Goal: Task Accomplishment & Management: Manage account settings

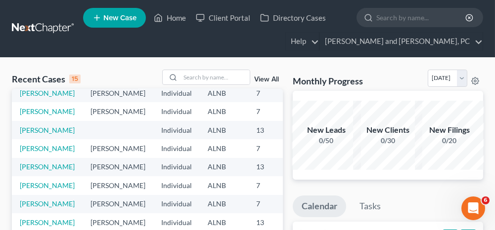
scroll to position [148, 0]
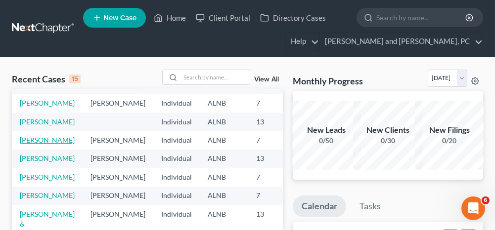
click at [33, 144] on link "[PERSON_NAME]" at bounding box center [47, 140] width 55 height 8
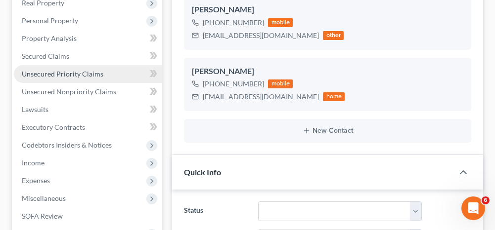
scroll to position [1409, 0]
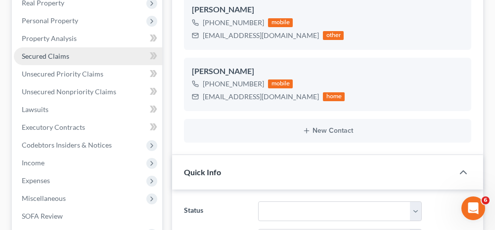
click at [68, 55] on link "Secured Claims" at bounding box center [88, 56] width 148 height 18
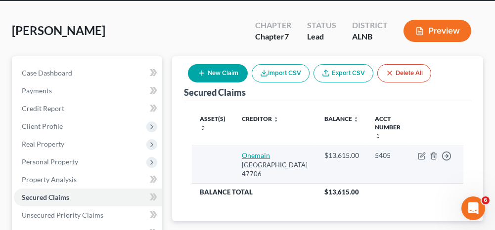
scroll to position [99, 0]
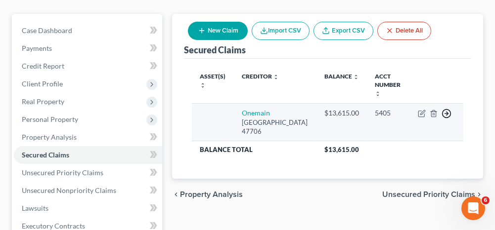
click at [446, 109] on icon "button" at bounding box center [446, 114] width 10 height 10
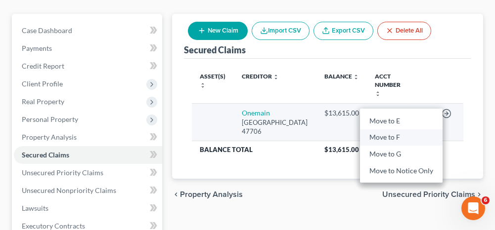
click at [404, 129] on link "Move to F" at bounding box center [401, 137] width 83 height 17
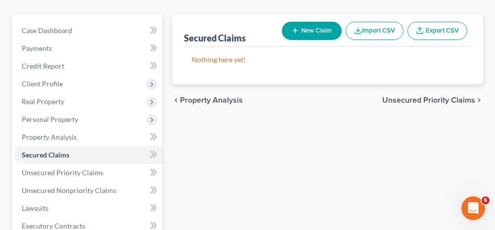
scroll to position [49, 0]
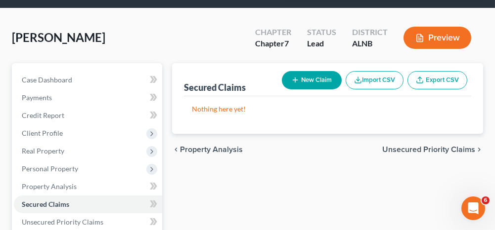
click at [397, 147] on span "Unsecured Priority Claims" at bounding box center [428, 150] width 93 height 8
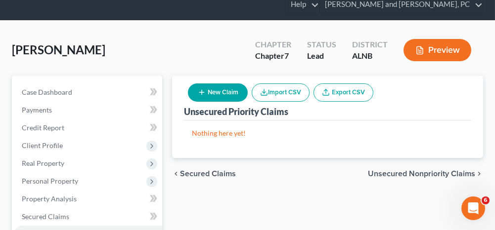
scroll to position [49, 0]
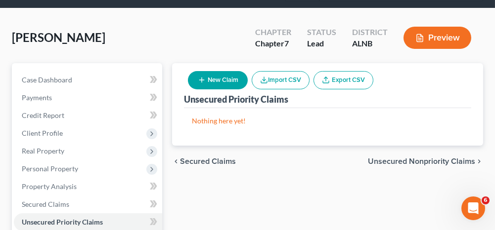
click at [392, 162] on span "Unsecured Nonpriority Claims" at bounding box center [421, 162] width 107 height 8
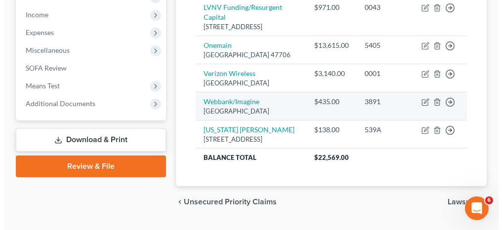
scroll to position [297, 0]
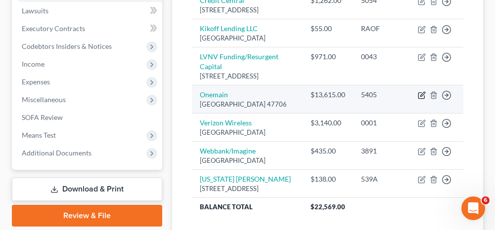
click at [420, 99] on icon "button" at bounding box center [422, 95] width 8 height 8
select select "15"
select select "0"
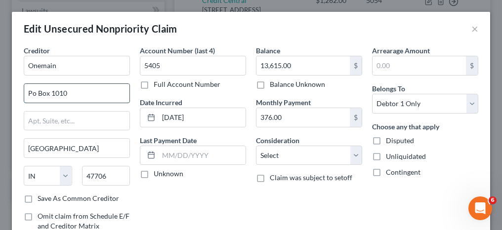
click at [32, 91] on input "Po Box 1010" at bounding box center [76, 93] width 105 height 19
type input "PO Box 1010"
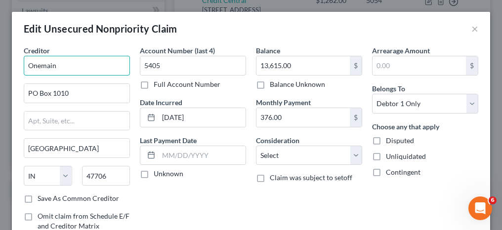
drag, startPoint x: 55, startPoint y: 65, endPoint x: 41, endPoint y: 67, distance: 14.5
click at [41, 67] on input "Onemain" at bounding box center [77, 66] width 106 height 20
type input "One Main Financial"
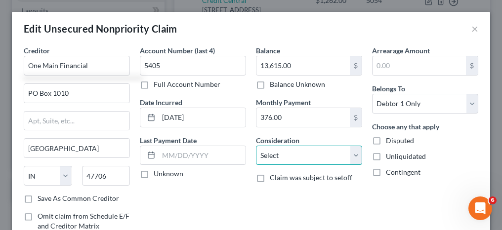
click at [284, 155] on select "Select Cable / Satellite Services Collection Agency Credit Card Debt Debt Couns…" at bounding box center [309, 156] width 106 height 20
select select "10"
click at [256, 146] on select "Select Cable / Satellite Services Collection Agency Credit Card Debt Debt Couns…" at bounding box center [309, 156] width 106 height 20
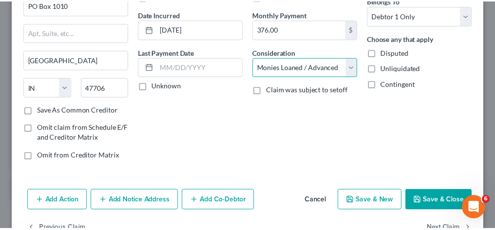
scroll to position [99, 0]
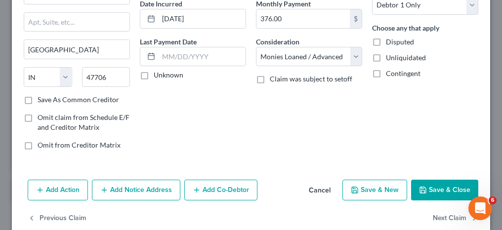
click at [446, 187] on button "Save & Close" at bounding box center [444, 190] width 67 height 21
type input "0"
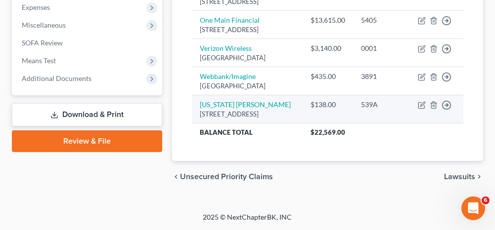
scroll to position [422, 0]
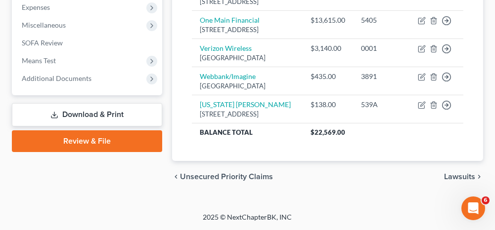
click at [447, 178] on span "Lawsuits" at bounding box center [459, 177] width 31 height 8
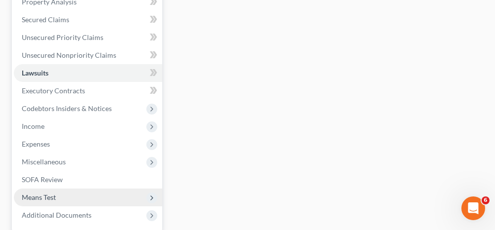
scroll to position [247, 0]
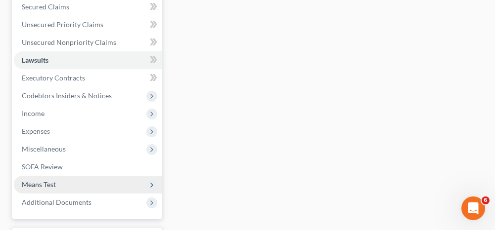
click at [63, 186] on span "Means Test" at bounding box center [88, 185] width 148 height 18
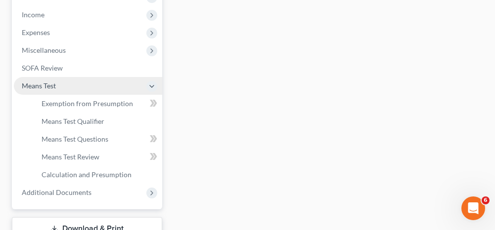
scroll to position [297, 0]
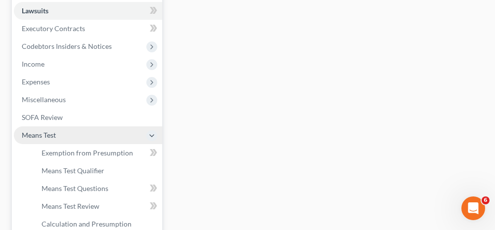
click at [56, 137] on span "Means Test" at bounding box center [88, 136] width 148 height 18
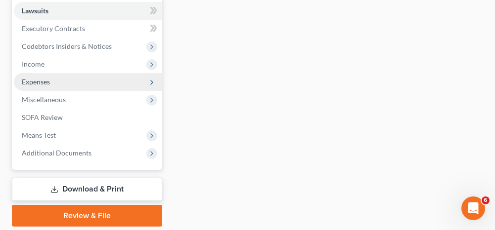
click at [50, 84] on span "Expenses" at bounding box center [88, 82] width 148 height 18
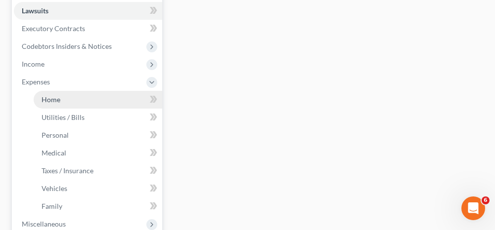
click at [55, 97] on span "Home" at bounding box center [51, 99] width 19 height 8
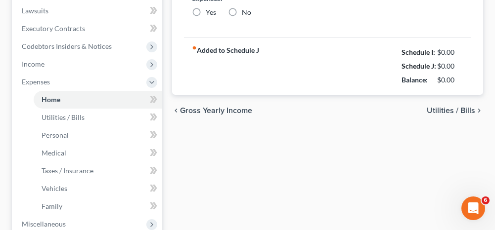
radio input "true"
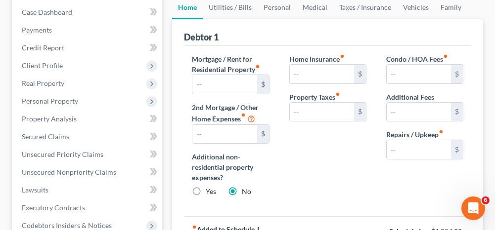
scroll to position [49, 0]
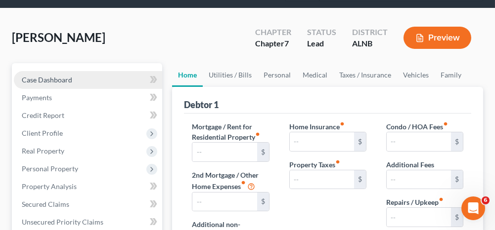
click at [69, 82] on span "Case Dashboard" at bounding box center [47, 80] width 50 height 8
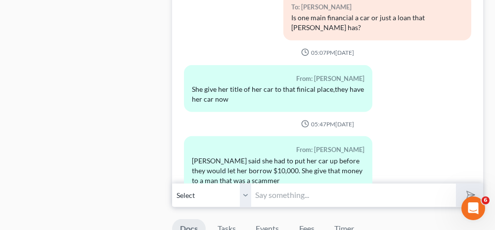
scroll to position [890, 0]
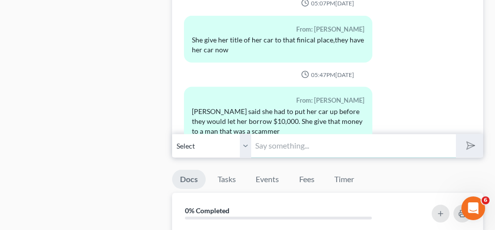
click at [300, 143] on input "text" at bounding box center [353, 146] width 204 height 24
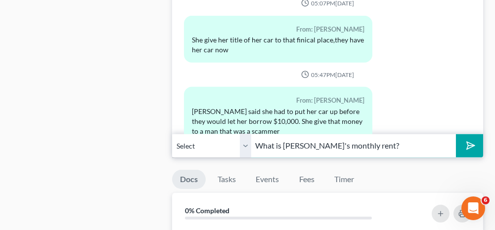
type input "What is [PERSON_NAME]'s monthly rent?"
click at [247, 139] on select "Select [PHONE_NUMBER] - [PERSON_NAME] [PHONE_NUMBER] - [PERSON_NAME]" at bounding box center [211, 146] width 79 height 24
select select "1"
click at [172, 134] on select "Select [PHONE_NUMBER] - [PERSON_NAME] [PHONE_NUMBER] - [PERSON_NAME]" at bounding box center [211, 146] width 79 height 24
click at [466, 140] on polygon "submit" at bounding box center [469, 146] width 12 height 12
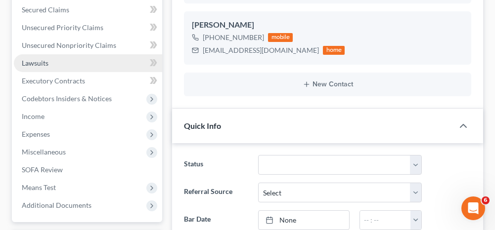
scroll to position [247, 0]
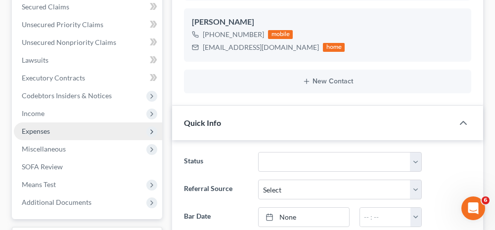
click at [67, 125] on span "Expenses" at bounding box center [88, 132] width 148 height 18
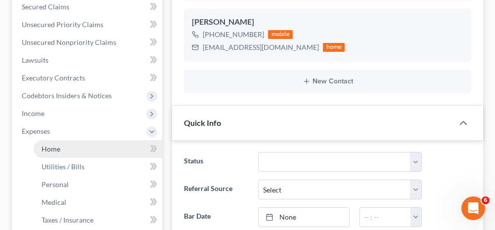
click at [80, 148] on link "Home" at bounding box center [98, 149] width 129 height 18
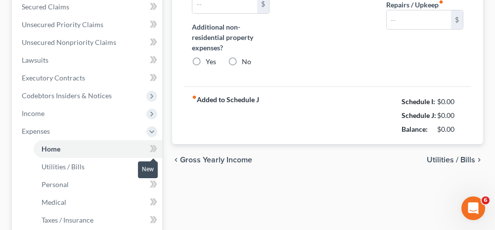
radio input "true"
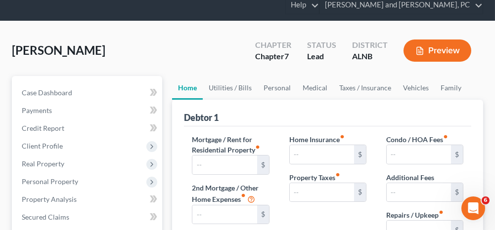
scroll to position [49, 0]
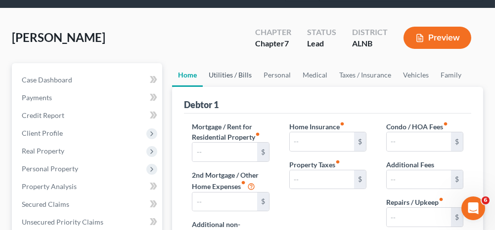
click at [240, 72] on link "Utilities / Bills" at bounding box center [230, 75] width 55 height 24
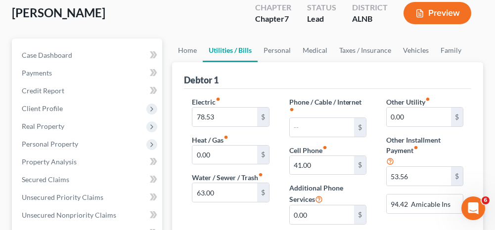
scroll to position [99, 0]
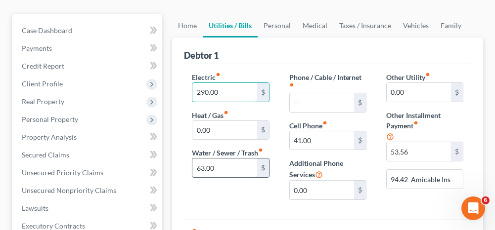
type input "290.00"
click at [219, 170] on input "63.00" at bounding box center [224, 168] width 64 height 19
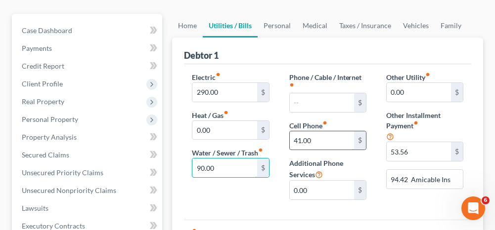
type input "90.00"
click at [319, 143] on input "41.00" at bounding box center [322, 140] width 64 height 19
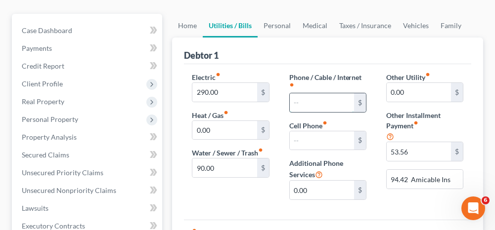
click at [315, 98] on input "text" at bounding box center [322, 102] width 64 height 19
type input "175.00"
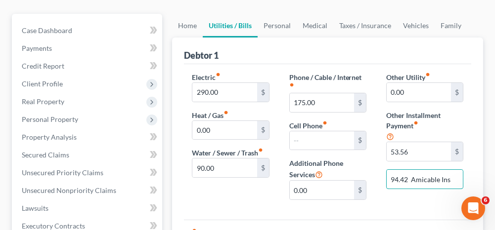
drag, startPoint x: 448, startPoint y: 177, endPoint x: 385, endPoint y: 173, distance: 63.9
click at [385, 173] on div "Other Utility fiber_manual_record 0.00 $ Other Installment Payment fiber_manual…" at bounding box center [424, 140] width 97 height 136
click at [414, 150] on input "53.56" at bounding box center [419, 151] width 64 height 19
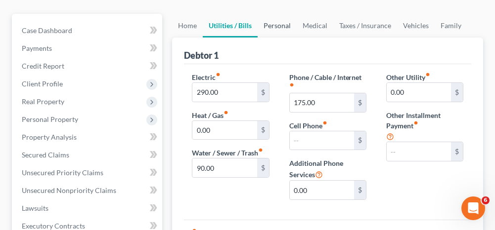
click at [273, 25] on link "Personal" at bounding box center [277, 26] width 39 height 24
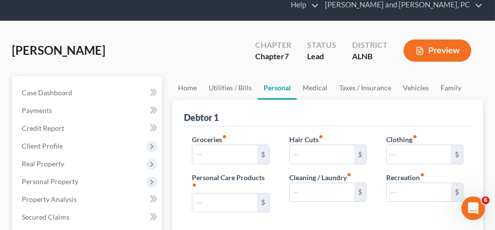
scroll to position [49, 0]
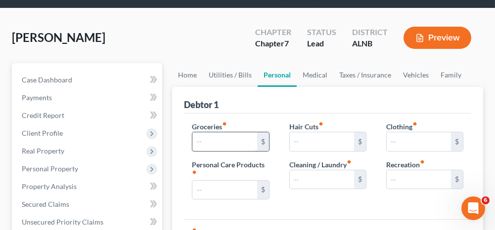
click at [209, 141] on input "text" at bounding box center [224, 141] width 64 height 19
type input "400.00"
click at [315, 72] on link "Medical" at bounding box center [315, 75] width 37 height 24
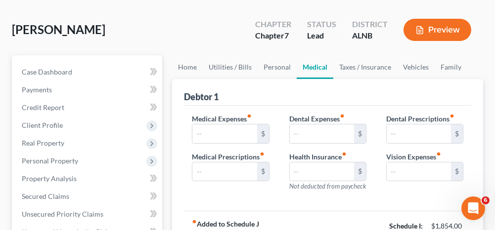
scroll to position [99, 0]
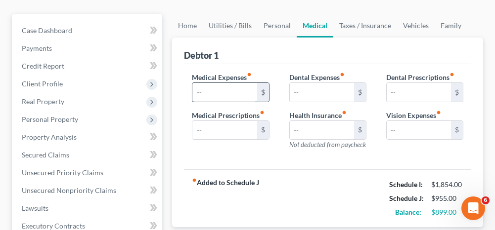
click at [207, 86] on input "text" at bounding box center [224, 92] width 64 height 19
type input "89.00"
click at [365, 25] on link "Taxes / Insurance" at bounding box center [365, 26] width 64 height 24
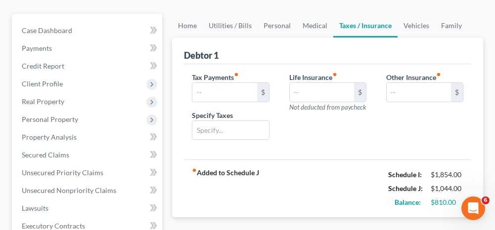
scroll to position [49, 0]
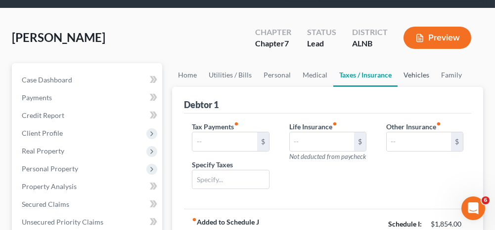
click at [406, 72] on link "Vehicles" at bounding box center [416, 75] width 38 height 24
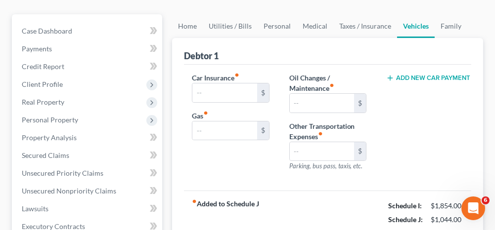
scroll to position [99, 0]
click at [218, 126] on input "text" at bounding box center [224, 130] width 64 height 19
click at [235, 89] on input "text" at bounding box center [224, 92] width 64 height 19
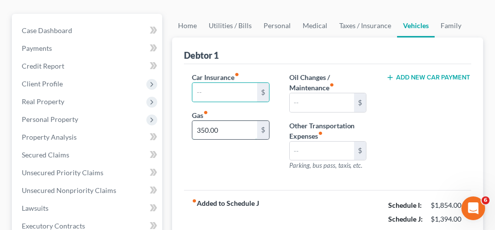
click at [204, 126] on input "350.00" at bounding box center [224, 130] width 64 height 19
type input "180.00"
click at [453, 26] on link "Family" at bounding box center [451, 26] width 33 height 24
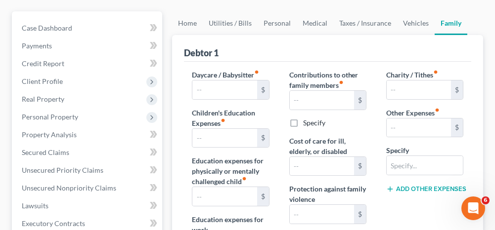
scroll to position [99, 0]
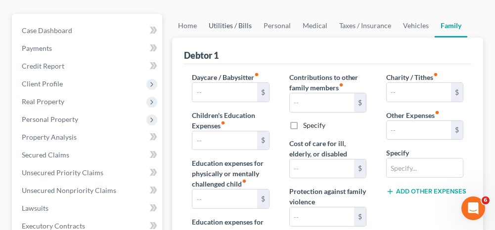
click at [223, 24] on link "Utilities / Bills" at bounding box center [230, 26] width 55 height 24
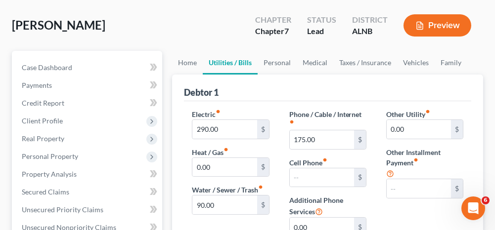
scroll to position [49, 0]
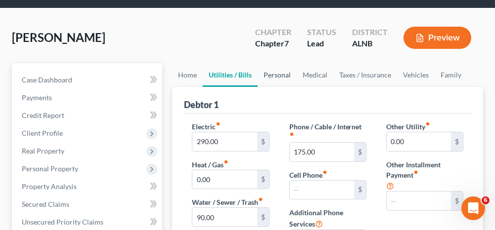
click at [284, 76] on link "Personal" at bounding box center [277, 75] width 39 height 24
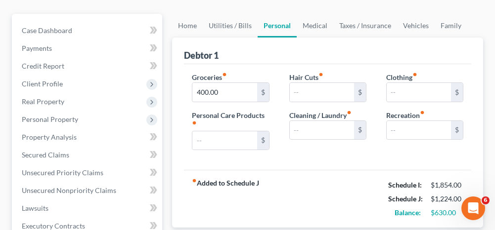
scroll to position [49, 0]
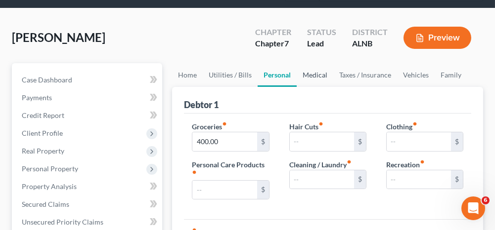
click at [323, 73] on link "Medical" at bounding box center [315, 75] width 37 height 24
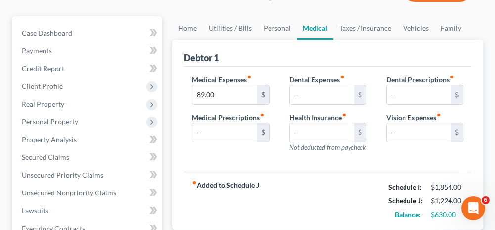
scroll to position [99, 0]
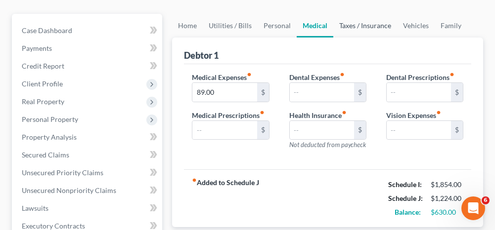
click at [353, 26] on link "Taxes / Insurance" at bounding box center [365, 26] width 64 height 24
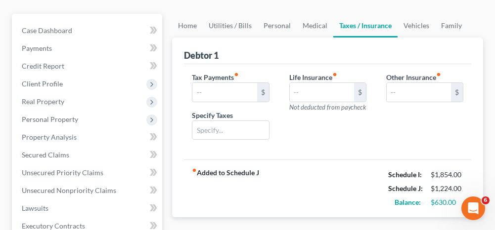
scroll to position [49, 0]
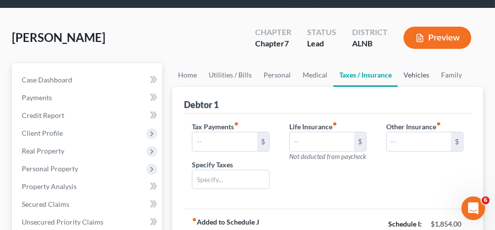
click at [415, 71] on link "Vehicles" at bounding box center [416, 75] width 38 height 24
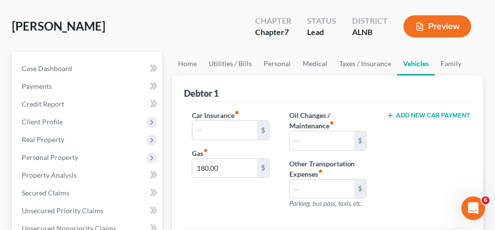
scroll to position [49, 0]
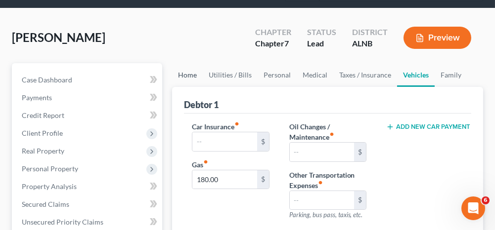
click at [192, 72] on link "Home" at bounding box center [187, 75] width 31 height 24
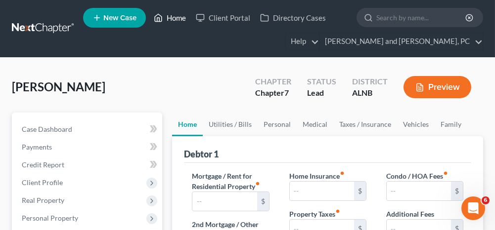
click at [173, 18] on link "Home" at bounding box center [170, 18] width 42 height 18
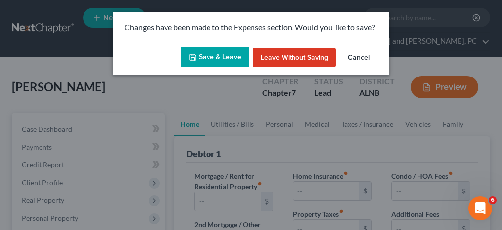
click at [201, 57] on button "Save & Leave" at bounding box center [215, 57] width 68 height 21
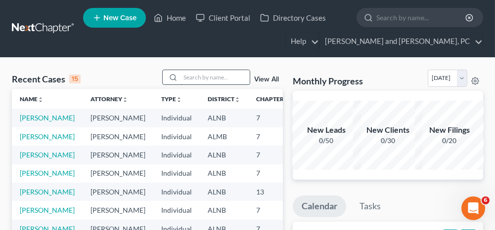
click at [219, 74] on input "search" at bounding box center [214, 77] width 69 height 14
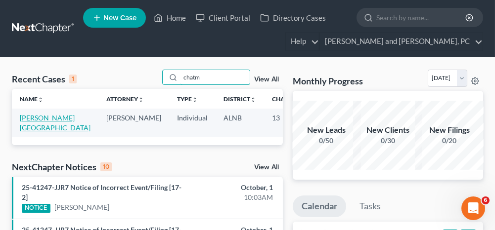
type input "chatm"
click at [37, 119] on link "[PERSON_NAME][GEOGRAPHIC_DATA]" at bounding box center [55, 123] width 71 height 18
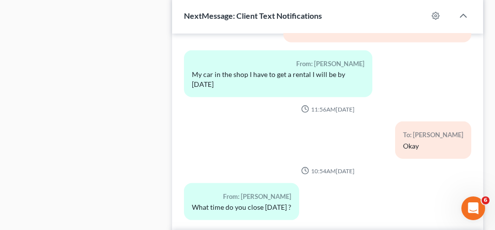
scroll to position [840, 0]
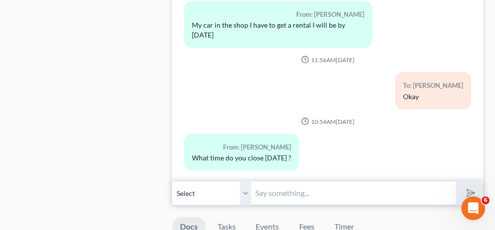
click at [322, 181] on input "text" at bounding box center [353, 193] width 204 height 24
type input "4:30"
click at [465, 186] on icon "submit" at bounding box center [469, 193] width 14 height 14
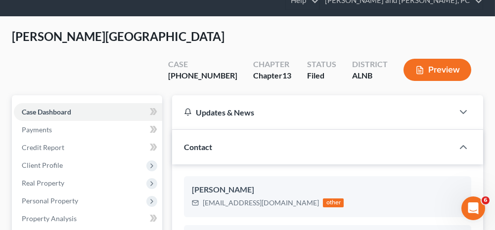
scroll to position [0, 0]
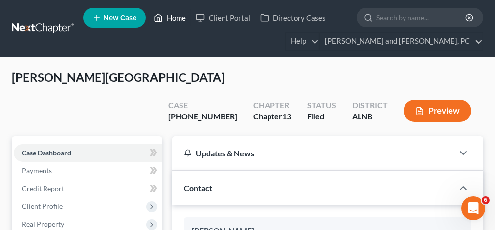
click at [179, 17] on link "Home" at bounding box center [170, 18] width 42 height 18
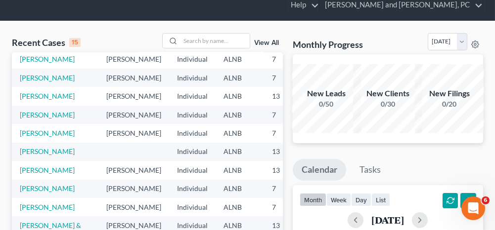
scroll to position [49, 0]
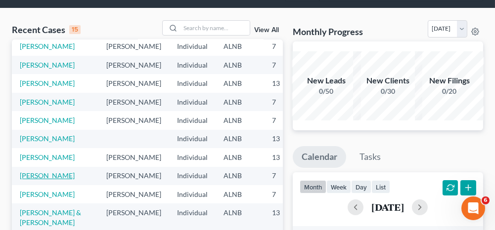
click at [42, 172] on link "[PERSON_NAME]" at bounding box center [47, 176] width 55 height 8
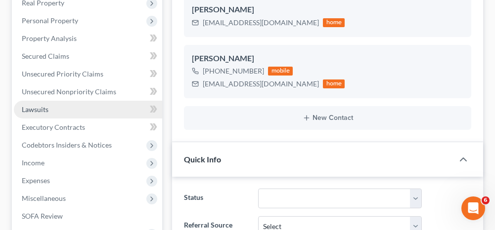
scroll to position [11347, 0]
click at [50, 111] on link "Lawsuits" at bounding box center [88, 110] width 148 height 18
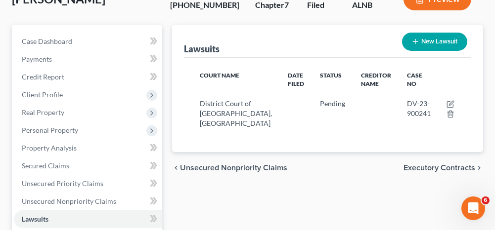
scroll to position [99, 0]
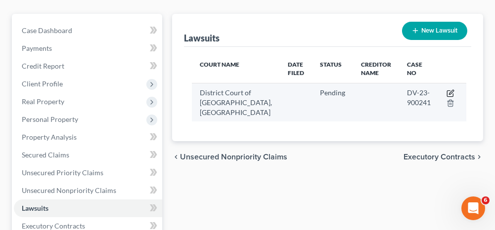
click at [449, 93] on icon "button" at bounding box center [451, 92] width 4 height 4
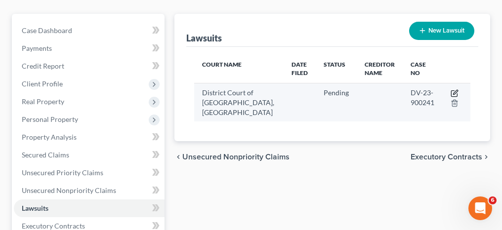
select select "0"
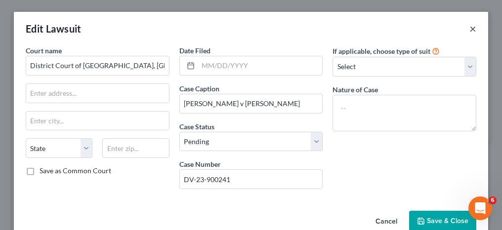
click at [470, 29] on button "×" at bounding box center [473, 29] width 7 height 12
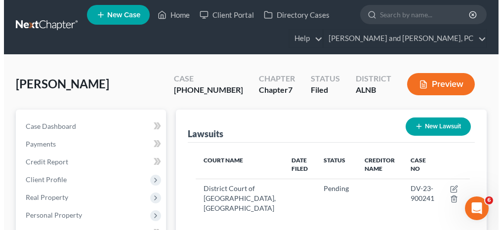
scroll to position [0, 0]
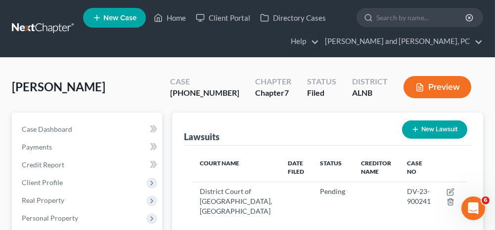
click at [127, 20] on span "New Case" at bounding box center [119, 17] width 33 height 7
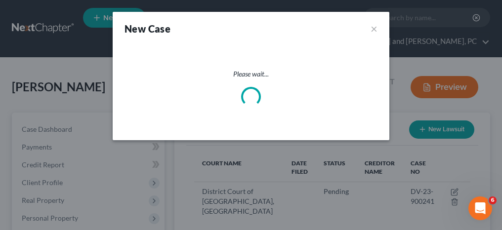
select select "1"
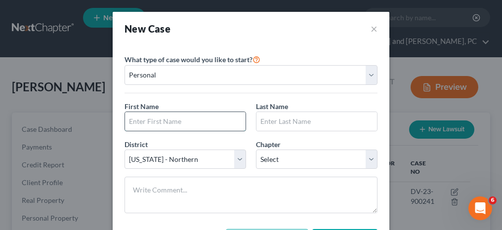
click at [160, 119] on input "text" at bounding box center [185, 121] width 121 height 19
type input "[PERSON_NAME]"
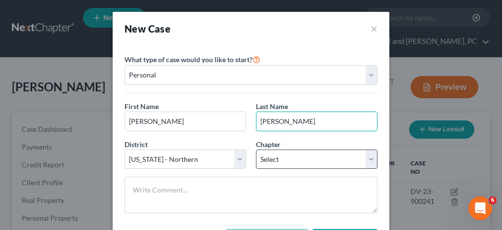
type input "[PERSON_NAME]"
click at [288, 161] on select "Select 7 11 12 13" at bounding box center [317, 160] width 122 height 20
select select "0"
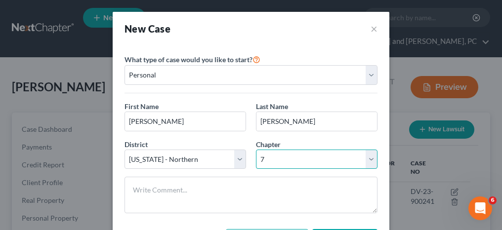
click at [256, 150] on select "Select 7 11 12 13" at bounding box center [317, 160] width 122 height 20
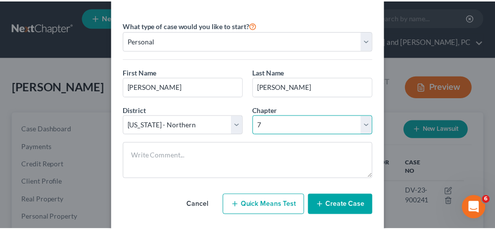
scroll to position [47, 0]
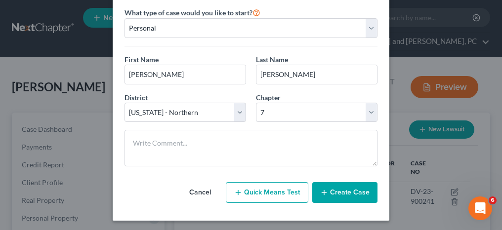
click at [326, 187] on button "Create Case" at bounding box center [344, 192] width 65 height 21
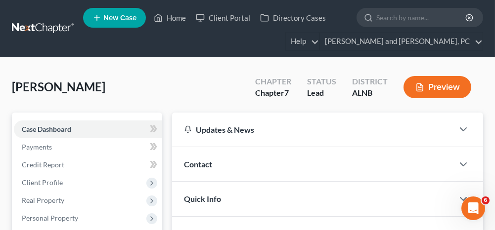
scroll to position [49, 0]
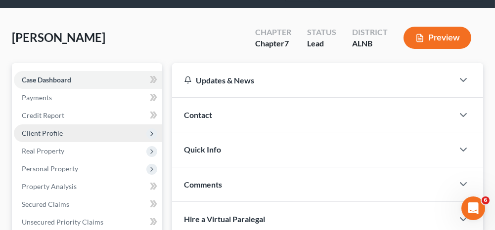
click at [77, 134] on span "Client Profile" at bounding box center [88, 134] width 148 height 18
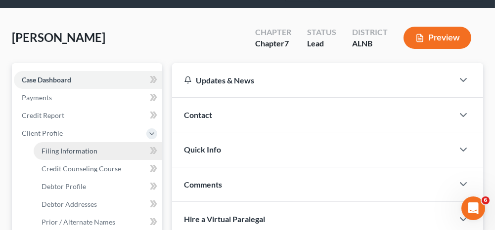
click at [72, 149] on span "Filing Information" at bounding box center [70, 151] width 56 height 8
select select "1"
select select "0"
select select "1"
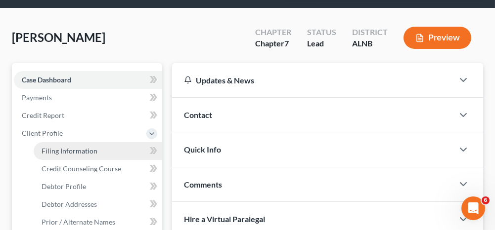
select select "0"
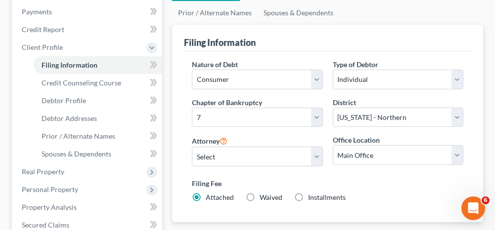
scroll to position [148, 0]
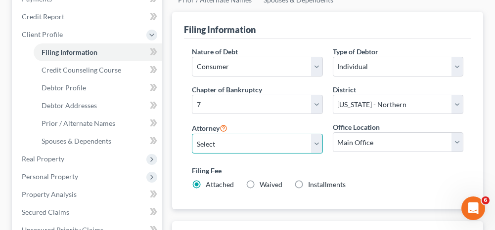
drag, startPoint x: 230, startPoint y: 144, endPoint x: 228, endPoint y: 148, distance: 5.1
click at [230, 144] on select "Select [PERSON_NAME] - ALNB [PERSON_NAME] - ALNB [PERSON_NAME] - ALMB" at bounding box center [257, 144] width 131 height 20
select select "1"
click at [192, 134] on select "Select [PERSON_NAME] - ALNB [PERSON_NAME] - ALNB [PERSON_NAME] - ALMB" at bounding box center [257, 144] width 131 height 20
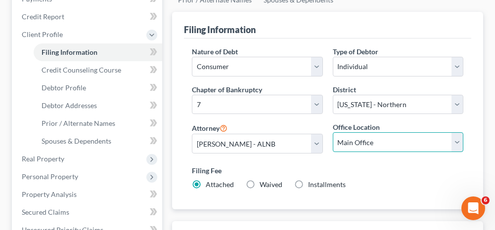
drag, startPoint x: 360, startPoint y: 137, endPoint x: 361, endPoint y: 150, distance: 12.4
click at [360, 137] on select "Main Office [GEOGRAPHIC_DATA]" at bounding box center [398, 142] width 131 height 20
select select "0"
click at [333, 132] on select "Main Office [GEOGRAPHIC_DATA]" at bounding box center [398, 142] width 131 height 20
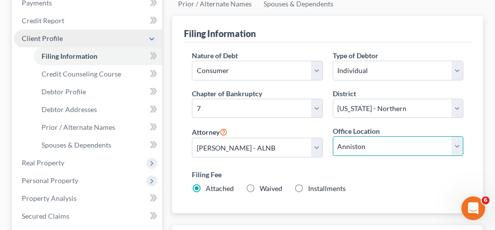
scroll to position [99, 0]
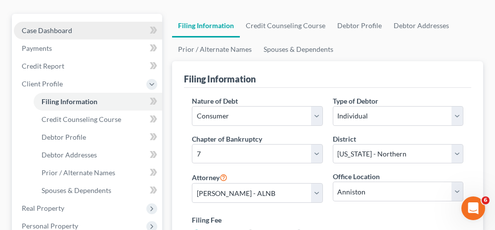
click at [87, 30] on link "Case Dashboard" at bounding box center [88, 31] width 148 height 18
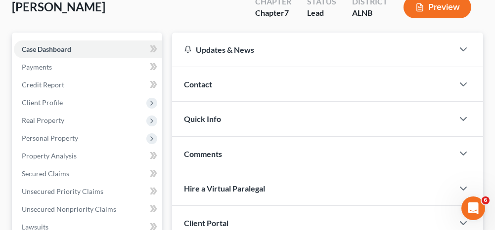
scroll to position [99, 0]
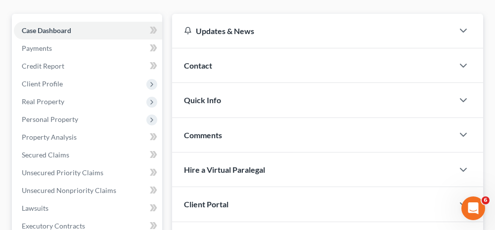
click at [199, 64] on span "Contact" at bounding box center [198, 65] width 28 height 9
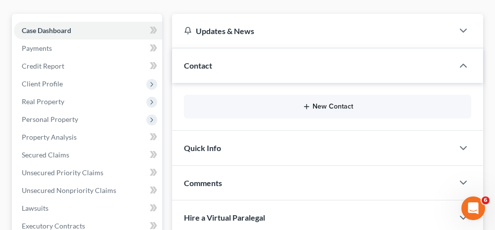
click at [264, 105] on button "New Contact" at bounding box center [327, 107] width 271 height 8
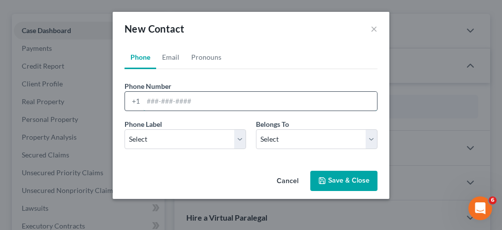
click at [211, 100] on input "tel" at bounding box center [260, 101] width 234 height 19
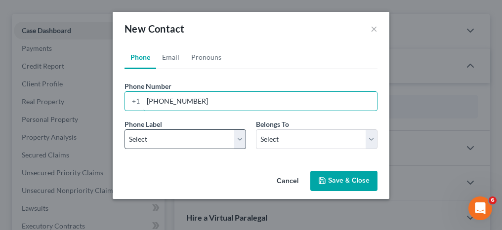
type input "[PHONE_NUMBER]"
drag, startPoint x: 168, startPoint y: 138, endPoint x: 164, endPoint y: 148, distance: 10.0
click at [168, 138] on select "Select Mobile Home Work Other" at bounding box center [186, 140] width 122 height 20
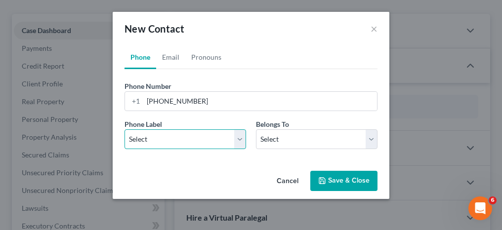
select select "0"
click at [125, 130] on select "Select Mobile Home Work Other" at bounding box center [186, 140] width 122 height 20
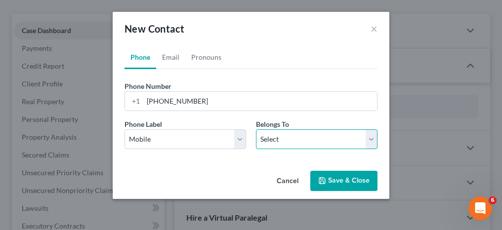
drag, startPoint x: 261, startPoint y: 133, endPoint x: 261, endPoint y: 148, distance: 15.3
click at [261, 133] on select "Select Client Other" at bounding box center [317, 140] width 122 height 20
select select "0"
click at [256, 130] on select "Select Client Other" at bounding box center [317, 140] width 122 height 20
select select "0"
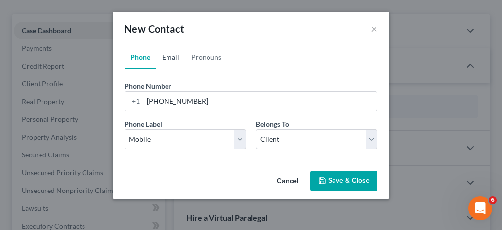
click at [165, 57] on link "Email" at bounding box center [170, 57] width 29 height 24
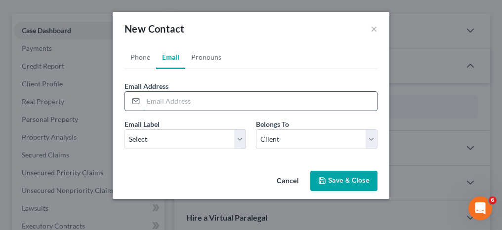
click at [167, 103] on input "email" at bounding box center [260, 101] width 234 height 19
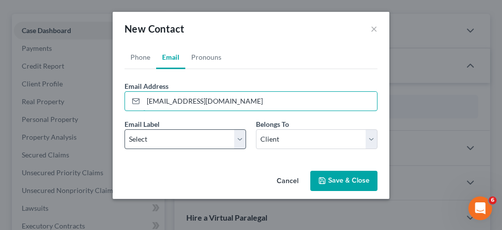
type input "[EMAIL_ADDRESS][DOMAIN_NAME]"
drag, startPoint x: 157, startPoint y: 135, endPoint x: 153, endPoint y: 148, distance: 12.8
click at [157, 135] on select "Select Home Work Other" at bounding box center [186, 140] width 122 height 20
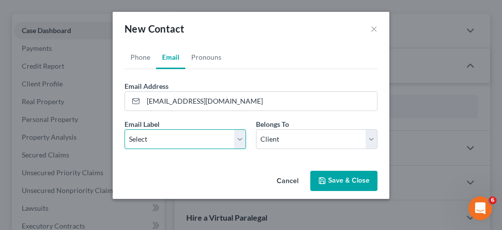
select select "2"
click at [125, 130] on select "Select Home Work Other" at bounding box center [186, 140] width 122 height 20
click at [327, 175] on button "Save & Close" at bounding box center [343, 181] width 67 height 21
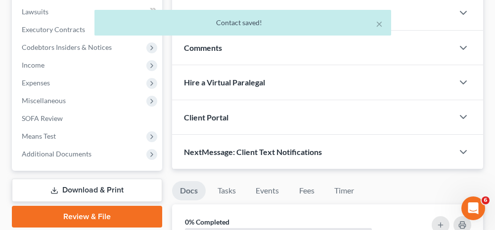
scroll to position [297, 0]
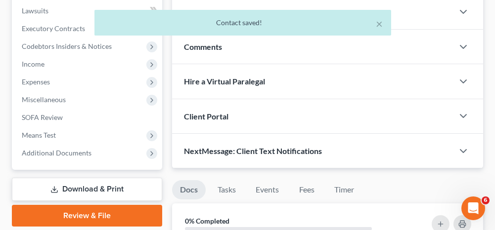
click at [210, 116] on span "Client Portal" at bounding box center [206, 116] width 44 height 9
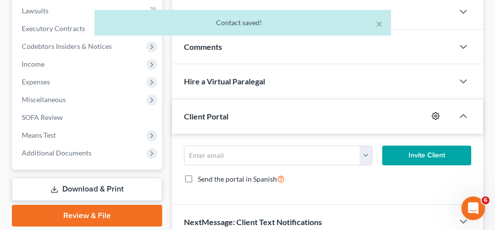
click at [436, 115] on circle "button" at bounding box center [436, 116] width 2 height 2
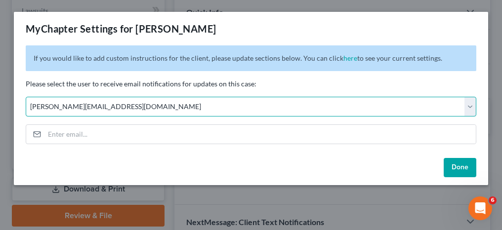
drag, startPoint x: 120, startPoint y: 111, endPoint x: 115, endPoint y: 117, distance: 8.1
click at [120, 111] on select "Select [PERSON_NAME][EMAIL_ADDRESS][DOMAIN_NAME] [PERSON_NAME][EMAIL_ADDRESS][D…" at bounding box center [251, 107] width 451 height 20
select select "1"
click at [26, 97] on select "Select [PERSON_NAME][EMAIL_ADDRESS][DOMAIN_NAME] [PERSON_NAME][EMAIL_ADDRESS][D…" at bounding box center [251, 107] width 451 height 20
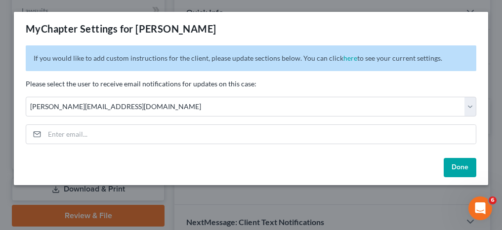
click at [450, 163] on button "Done" at bounding box center [460, 168] width 33 height 20
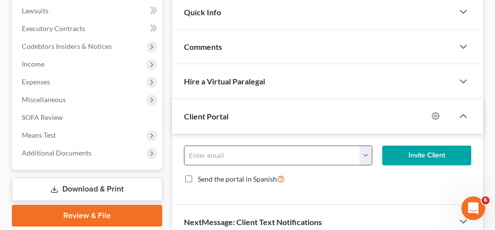
click at [365, 154] on button "button" at bounding box center [365, 155] width 12 height 19
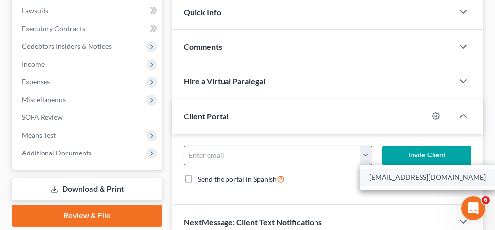
click at [375, 176] on link "[EMAIL_ADDRESS][DOMAIN_NAME]" at bounding box center [427, 177] width 135 height 17
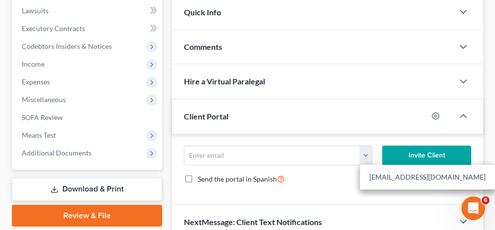
type input "[EMAIL_ADDRESS][DOMAIN_NAME]"
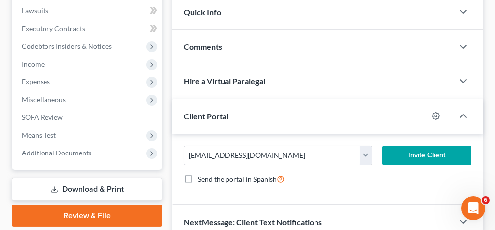
click at [408, 147] on button "Invite Client" at bounding box center [426, 156] width 89 height 20
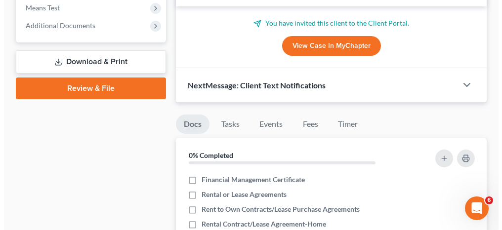
scroll to position [445, 0]
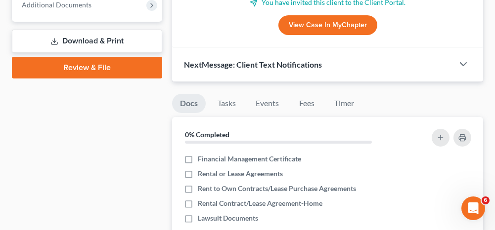
click at [351, 67] on div "NextMessage: Client Text Notifications" at bounding box center [312, 64] width 281 height 34
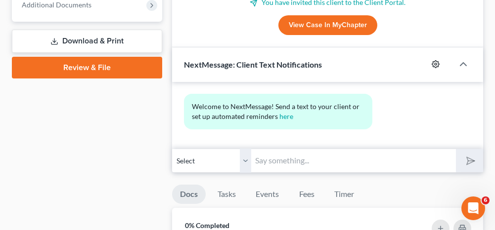
click at [432, 61] on icon "button" at bounding box center [435, 64] width 7 height 7
select select "0"
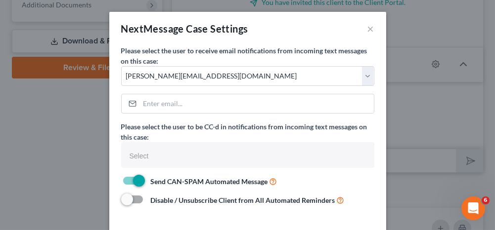
select select
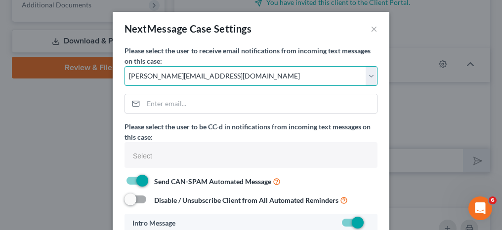
drag, startPoint x: 187, startPoint y: 77, endPoint x: 182, endPoint y: 86, distance: 10.6
click at [187, 77] on select "Select [PERSON_NAME][EMAIL_ADDRESS][DOMAIN_NAME] [PERSON_NAME][EMAIL_ADDRESS][D…" at bounding box center [251, 76] width 253 height 20
select select "1"
click at [125, 66] on select "Select [PERSON_NAME][EMAIL_ADDRESS][DOMAIN_NAME] [PERSON_NAME][EMAIL_ADDRESS][D…" at bounding box center [251, 76] width 253 height 20
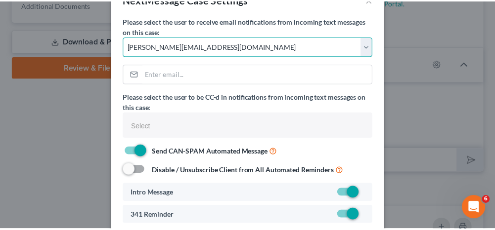
scroll to position [80, 0]
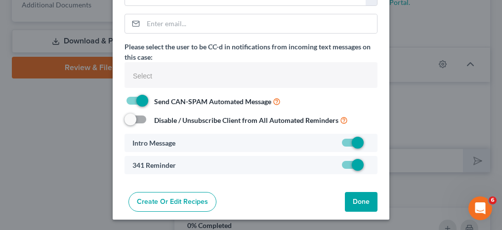
click at [368, 201] on button "Done" at bounding box center [361, 202] width 33 height 20
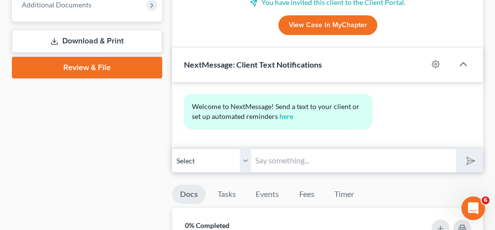
click at [337, 161] on input "text" at bounding box center [353, 161] width 204 height 24
type input "This is [PERSON_NAME] from [PERSON_NAME] and [PERSON_NAME]. Please let me know …"
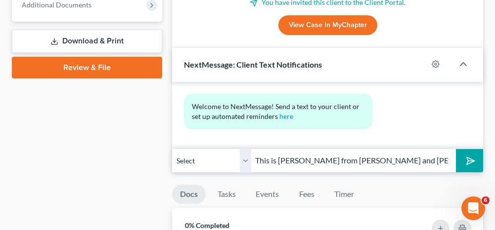
click at [467, 158] on icon "submit" at bounding box center [469, 161] width 14 height 14
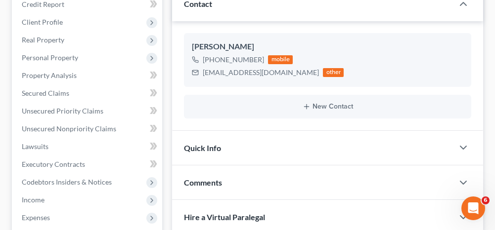
scroll to position [0, 0]
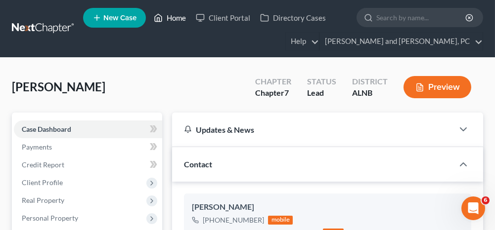
click at [175, 18] on link "Home" at bounding box center [170, 18] width 42 height 18
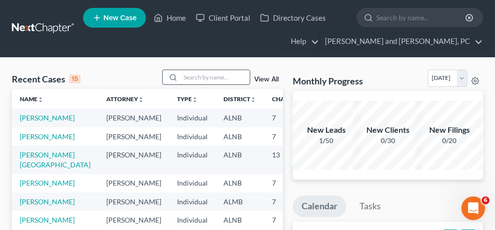
click at [216, 79] on input "search" at bounding box center [214, 77] width 69 height 14
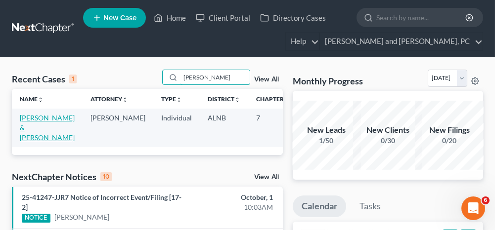
type input "[PERSON_NAME]"
click at [24, 119] on link "[PERSON_NAME] & [PERSON_NAME]" at bounding box center [47, 128] width 55 height 28
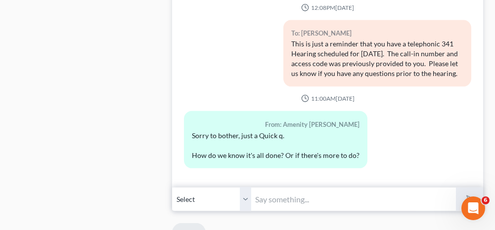
scroll to position [1137, 0]
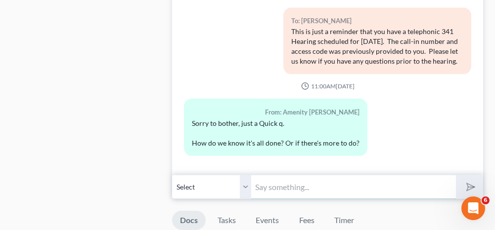
click at [281, 175] on input "text" at bounding box center [353, 187] width 204 height 24
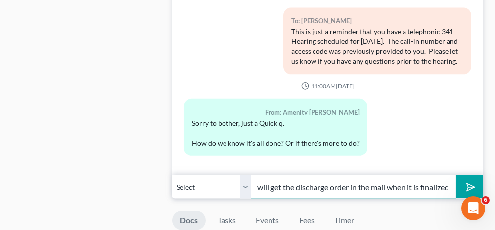
scroll to position [0, 17]
type input "You will get the discharge order in the mail when it is finalized"
click at [246, 175] on select "Select [PHONE_NUMBER] - [PERSON_NAME] [PHONE_NUMBER] - Amenity [PERSON_NAME]" at bounding box center [211, 187] width 79 height 24
select select "1"
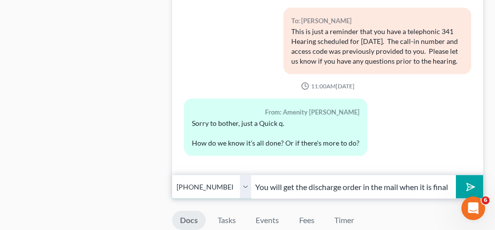
click at [172, 175] on select "Select [PHONE_NUMBER] - [PERSON_NAME] [PHONE_NUMBER] - Amenity [PERSON_NAME]" at bounding box center [211, 187] width 79 height 24
drag, startPoint x: 474, startPoint y: 152, endPoint x: 246, endPoint y: 119, distance: 230.3
click at [474, 175] on button "submit" at bounding box center [469, 186] width 27 height 23
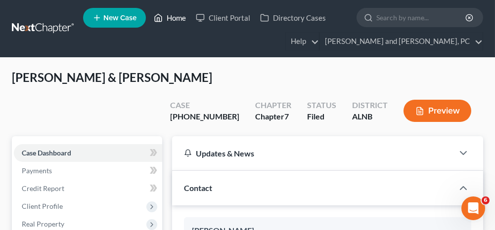
drag, startPoint x: 174, startPoint y: 17, endPoint x: 166, endPoint y: 48, distance: 32.1
click at [174, 17] on link "Home" at bounding box center [170, 18] width 42 height 18
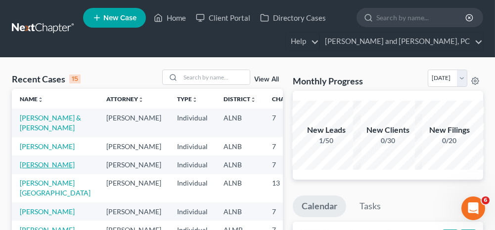
click at [28, 169] on link "[PERSON_NAME]" at bounding box center [47, 165] width 55 height 8
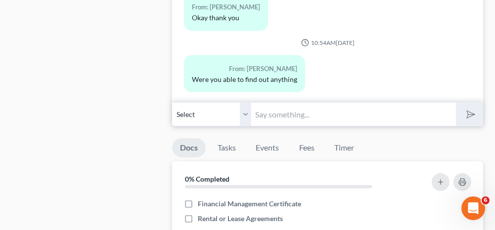
scroll to position [1186, 0]
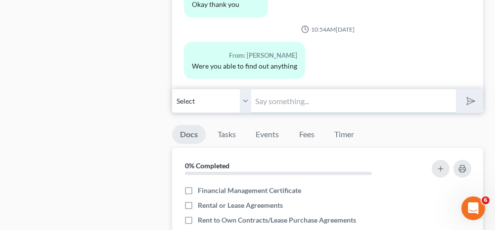
click at [284, 93] on input "text" at bounding box center [353, 101] width 204 height 24
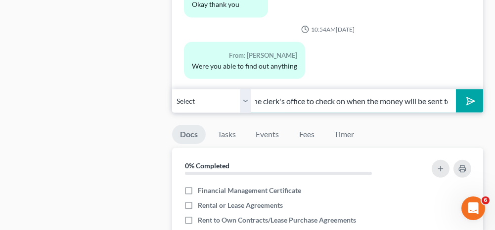
scroll to position [0, 103]
type input "[PERSON_NAME] is calling the clerk's office to check on when the money will be …"
click at [474, 95] on polygon "submit" at bounding box center [469, 101] width 12 height 12
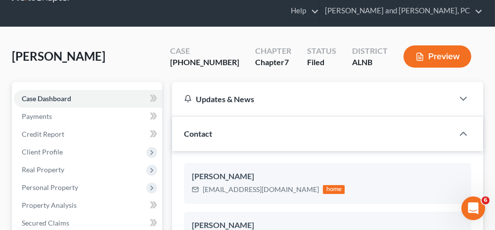
scroll to position [0, 0]
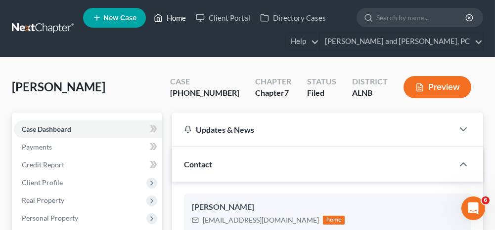
drag, startPoint x: 173, startPoint y: 19, endPoint x: 169, endPoint y: 52, distance: 33.4
click at [173, 19] on link "Home" at bounding box center [170, 18] width 42 height 18
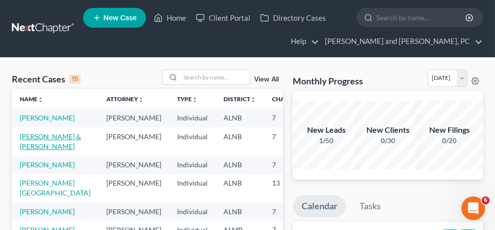
click at [30, 142] on link "[PERSON_NAME] & [PERSON_NAME]" at bounding box center [50, 141] width 61 height 18
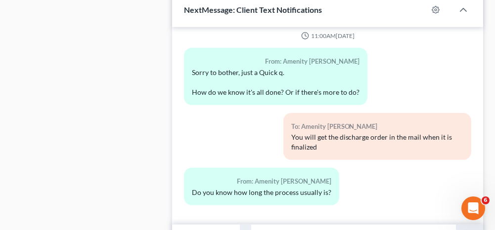
scroll to position [1137, 0]
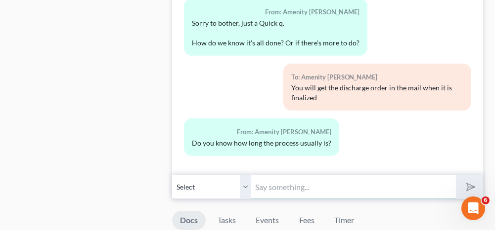
click at [287, 175] on input "text" at bounding box center [353, 187] width 204 height 24
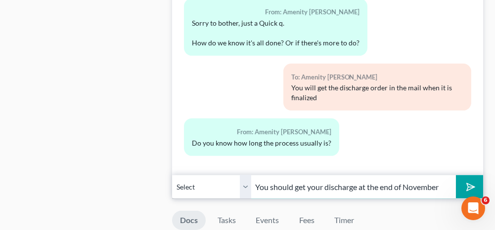
type input "You should get your discharge at the end of November"
drag, startPoint x: 245, startPoint y: 159, endPoint x: 241, endPoint y: 169, distance: 10.5
click at [245, 175] on select "Select [PHONE_NUMBER] - [PERSON_NAME] [PHONE_NUMBER] - Amenity [PERSON_NAME]" at bounding box center [211, 187] width 79 height 24
select select "1"
click at [172, 175] on select "Select [PHONE_NUMBER] - [PERSON_NAME] [PHONE_NUMBER] - Amenity [PERSON_NAME]" at bounding box center [211, 187] width 79 height 24
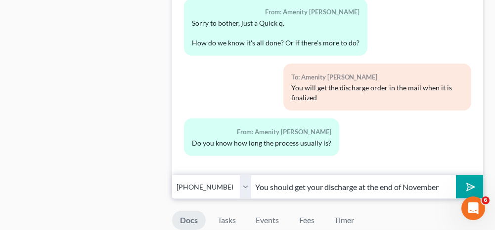
click at [475, 180] on icon "submit" at bounding box center [469, 187] width 14 height 14
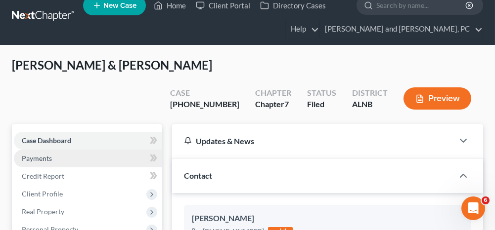
scroll to position [0, 0]
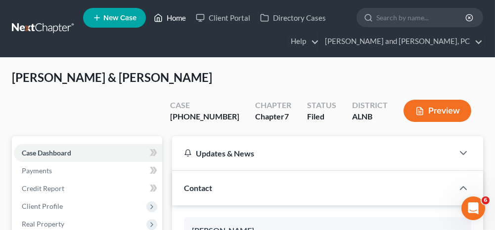
click at [175, 17] on link "Home" at bounding box center [170, 18] width 42 height 18
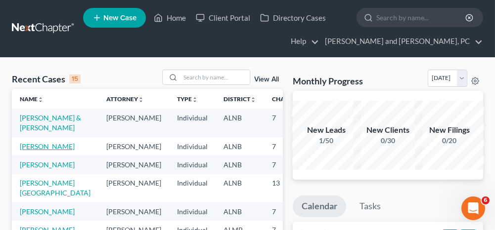
click at [33, 151] on link "[PERSON_NAME]" at bounding box center [47, 146] width 55 height 8
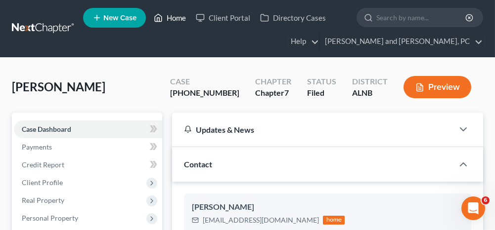
click at [178, 16] on link "Home" at bounding box center [170, 18] width 42 height 18
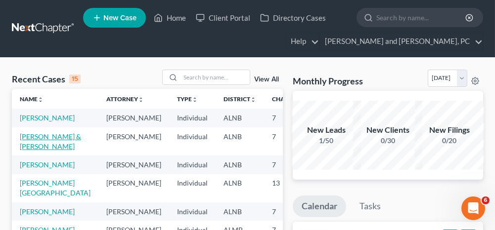
click at [25, 144] on link "[PERSON_NAME] & [PERSON_NAME]" at bounding box center [50, 141] width 61 height 18
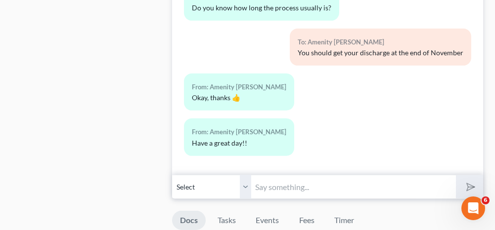
scroll to position [1186, 0]
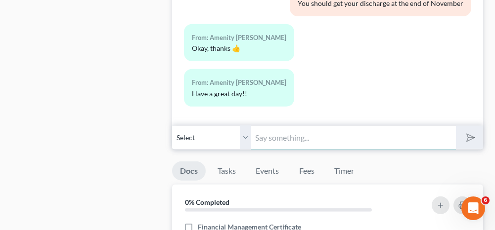
click at [277, 126] on input "text" at bounding box center [353, 138] width 204 height 24
type input "You too!"
click at [470, 131] on icon "submit" at bounding box center [469, 138] width 14 height 14
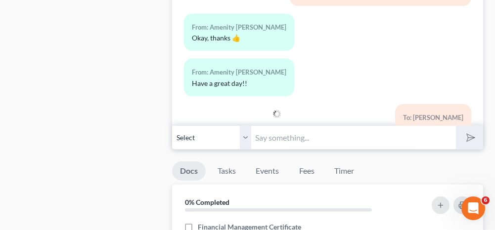
scroll to position [5060, 0]
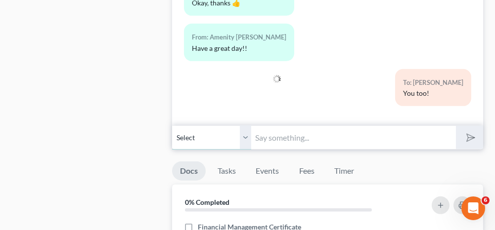
drag, startPoint x: 246, startPoint y: 104, endPoint x: 239, endPoint y: 120, distance: 17.3
click at [246, 126] on select "Select [PHONE_NUMBER] - [PERSON_NAME] [PHONE_NUMBER] - Amenity [PERSON_NAME]" at bounding box center [211, 138] width 79 height 24
select select "1"
click at [172, 126] on select "Select [PHONE_NUMBER] - [PERSON_NAME] [PHONE_NUMBER] - Amenity [PERSON_NAME]" at bounding box center [211, 138] width 79 height 24
click at [279, 126] on input "text" at bounding box center [353, 138] width 204 height 24
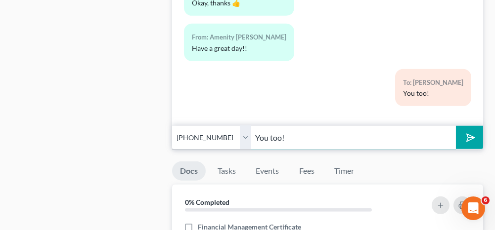
type input "You too!"
drag, startPoint x: 247, startPoint y: 109, endPoint x: 247, endPoint y: 120, distance: 10.9
click at [247, 126] on select "Select [PHONE_NUMBER] - [PERSON_NAME] [PHONE_NUMBER] - Amenity [PERSON_NAME]" at bounding box center [211, 138] width 79 height 24
click at [172, 126] on select "Select [PHONE_NUMBER] - [PERSON_NAME] [PHONE_NUMBER] - Amenity [PERSON_NAME]" at bounding box center [211, 138] width 79 height 24
click at [474, 126] on button "submit" at bounding box center [469, 137] width 27 height 23
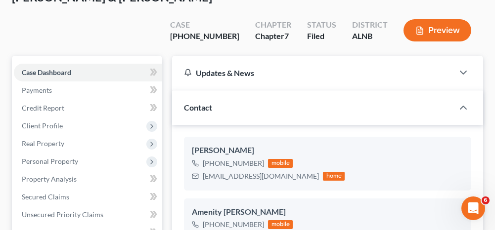
scroll to position [0, 0]
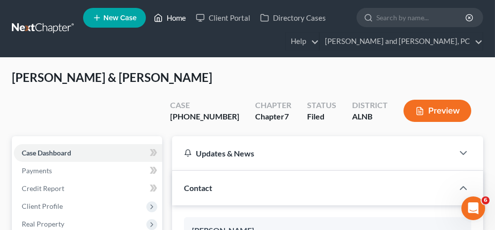
click at [180, 16] on link "Home" at bounding box center [170, 18] width 42 height 18
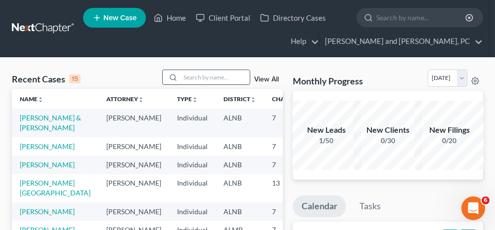
click at [215, 77] on input "search" at bounding box center [214, 77] width 69 height 14
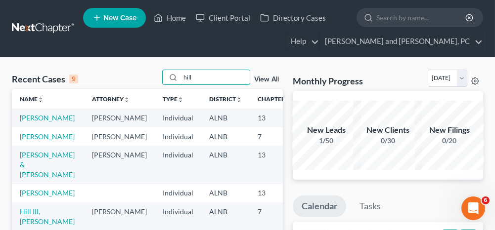
type input "hill"
drag, startPoint x: 197, startPoint y: 75, endPoint x: 185, endPoint y: 77, distance: 12.1
click at [185, 77] on input "hill" at bounding box center [214, 77] width 69 height 14
click at [28, 141] on link "[PERSON_NAME]" at bounding box center [47, 136] width 55 height 8
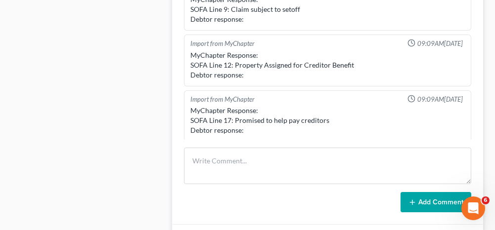
scroll to position [643, 0]
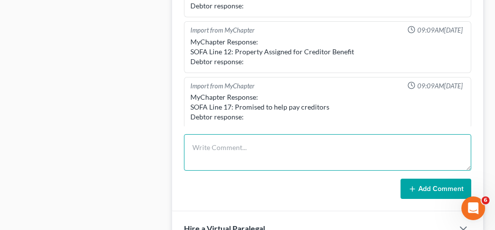
click at [241, 156] on textarea at bounding box center [327, 152] width 287 height 37
type textarea "COA for Debtor: [STREET_ADDRESS][PERSON_NAME]"
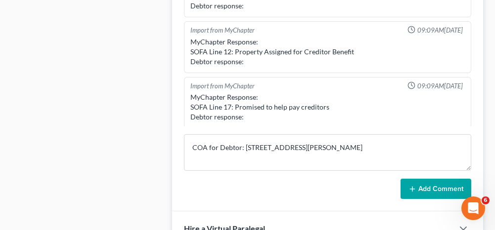
click at [418, 179] on button "Add Comment" at bounding box center [435, 189] width 71 height 21
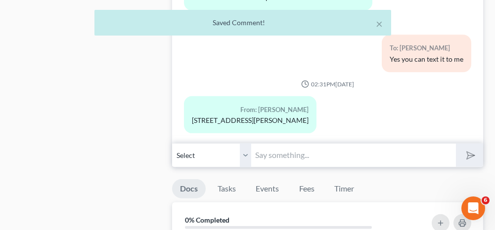
scroll to position [1088, 0]
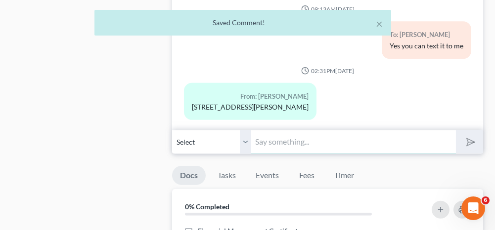
click at [280, 138] on input "text" at bounding box center [353, 142] width 204 height 24
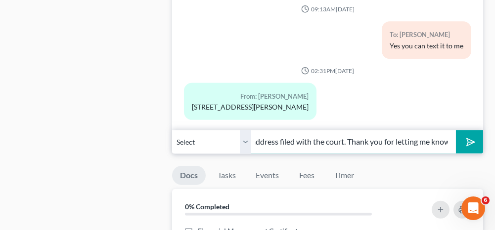
scroll to position [0, 73]
type input "I got the change of address filed with the court. Thank you for letting me know"
click at [472, 136] on polygon "submit" at bounding box center [469, 142] width 12 height 12
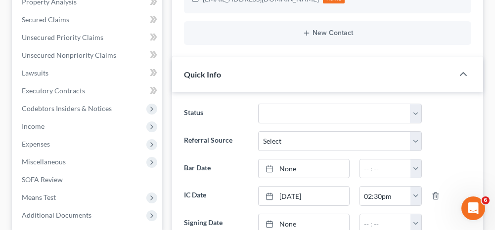
scroll to position [0, 0]
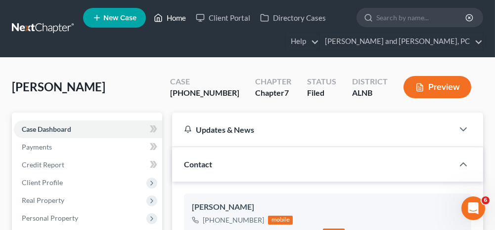
click at [178, 19] on link "Home" at bounding box center [170, 18] width 42 height 18
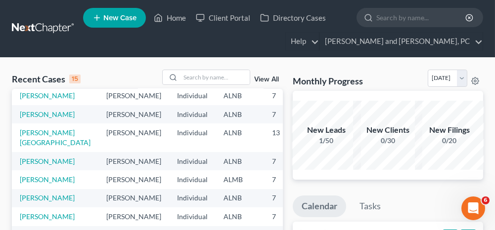
scroll to position [148, 0]
click at [36, 160] on link "[PERSON_NAME]" at bounding box center [47, 161] width 55 height 8
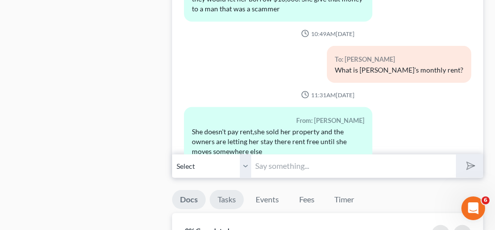
scroll to position [890, 0]
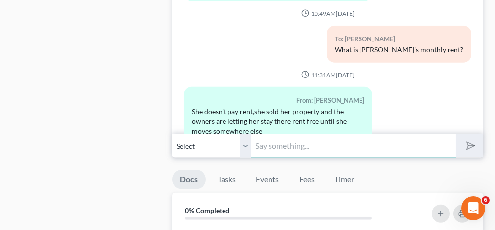
click at [280, 143] on input "text" at bounding box center [353, 146] width 204 height 24
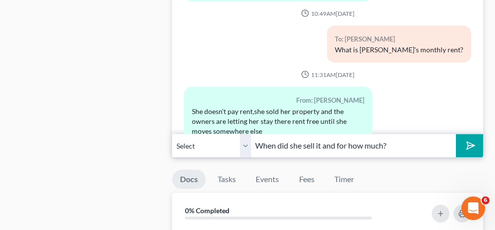
type input "When did she sell it and for how much?"
drag, startPoint x: 246, startPoint y: 139, endPoint x: 245, endPoint y: 152, distance: 12.9
click at [246, 139] on select "Select [PHONE_NUMBER] - [PERSON_NAME] [PHONE_NUMBER] - [PERSON_NAME]" at bounding box center [211, 146] width 79 height 24
select select "1"
click at [172, 134] on select "Select [PHONE_NUMBER] - [PERSON_NAME] [PHONE_NUMBER] - [PERSON_NAME]" at bounding box center [211, 146] width 79 height 24
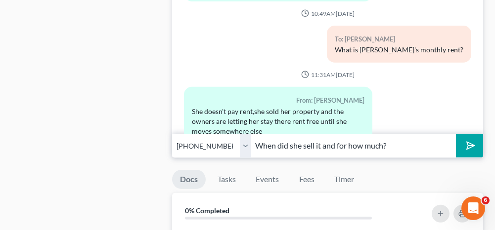
drag, startPoint x: 466, startPoint y: 137, endPoint x: 164, endPoint y: 95, distance: 304.5
click at [466, 139] on icon "submit" at bounding box center [469, 146] width 14 height 14
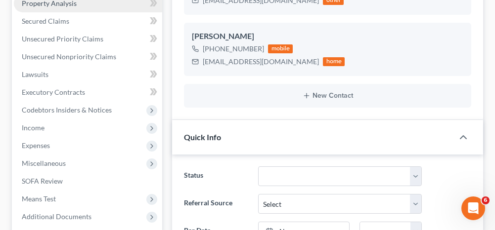
scroll to position [247, 0]
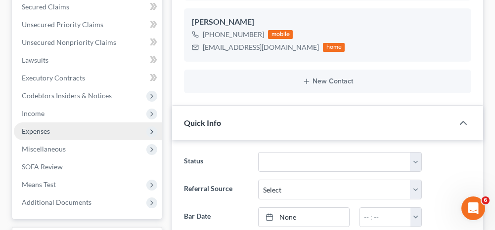
click at [66, 131] on span "Expenses" at bounding box center [88, 132] width 148 height 18
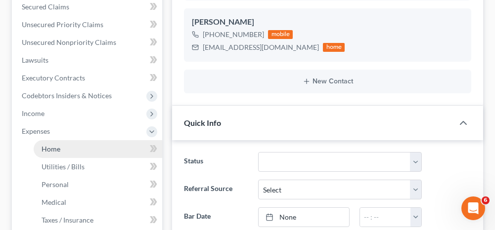
click at [65, 148] on link "Home" at bounding box center [98, 149] width 129 height 18
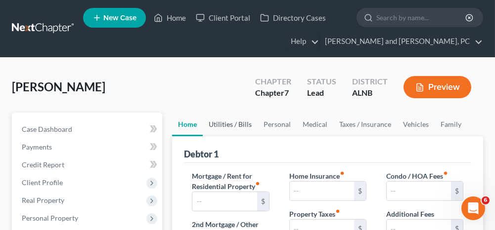
click at [236, 121] on link "Utilities / Bills" at bounding box center [230, 125] width 55 height 24
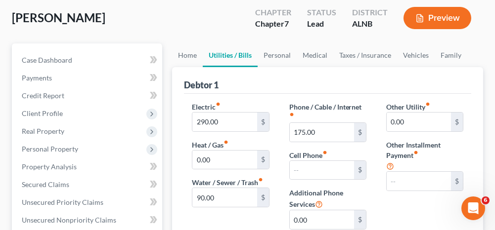
scroll to position [49, 0]
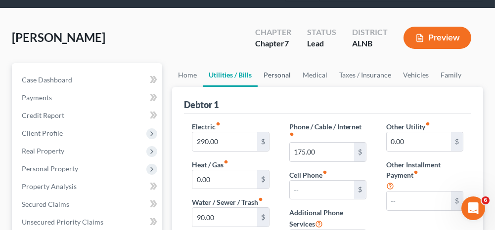
click at [282, 75] on link "Personal" at bounding box center [277, 75] width 39 height 24
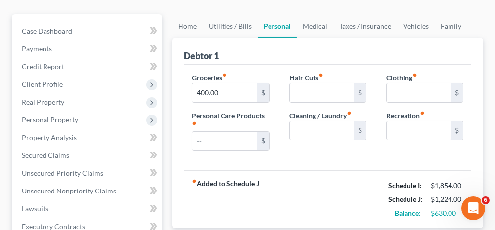
scroll to position [99, 0]
click at [231, 90] on input "400.00" at bounding box center [224, 92] width 64 height 19
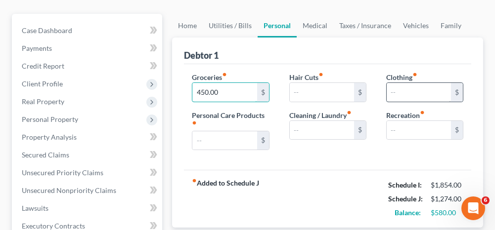
type input "450.00"
click at [399, 94] on input "text" at bounding box center [419, 92] width 64 height 19
drag, startPoint x: 409, startPoint y: 92, endPoint x: 383, endPoint y: 92, distance: 26.2
click at [383, 92] on div "Clothing fiber_manual_record 80.00 $ Recreation fiber_manual_record $" at bounding box center [424, 115] width 97 height 87
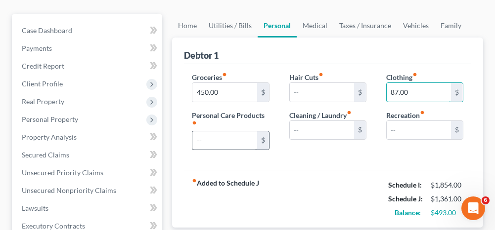
type input "87.00"
click at [241, 137] on input "text" at bounding box center [224, 140] width 64 height 19
type input "48.00"
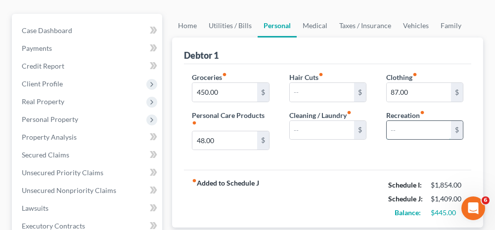
click at [402, 132] on input "text" at bounding box center [419, 130] width 64 height 19
type input "100.00"
drag, startPoint x: 313, startPoint y: 21, endPoint x: 309, endPoint y: 29, distance: 8.6
click at [313, 21] on link "Medical" at bounding box center [315, 26] width 37 height 24
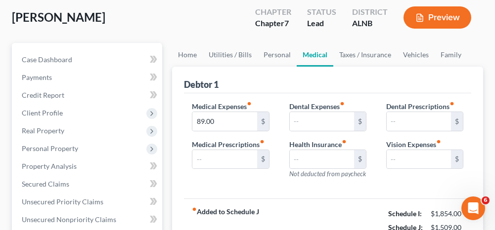
scroll to position [99, 0]
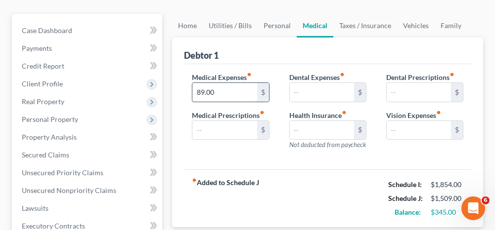
click at [224, 85] on input "89.00" at bounding box center [224, 92] width 64 height 19
type input "125.00"
click at [356, 24] on link "Taxes / Insurance" at bounding box center [365, 26] width 64 height 24
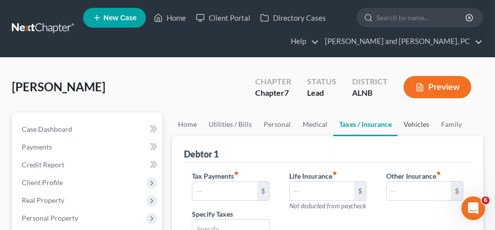
click at [415, 125] on link "Vehicles" at bounding box center [416, 125] width 38 height 24
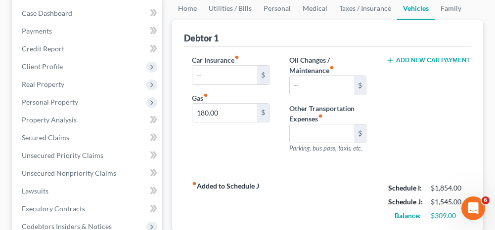
scroll to position [99, 0]
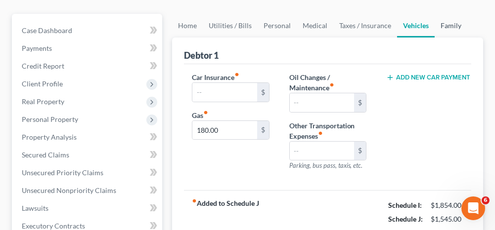
click at [450, 23] on link "Family" at bounding box center [451, 26] width 33 height 24
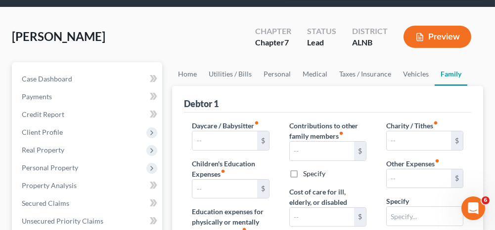
scroll to position [49, 0]
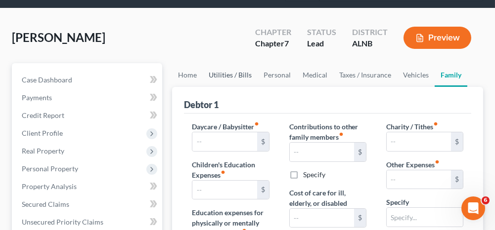
click at [217, 75] on link "Utilities / Bills" at bounding box center [230, 75] width 55 height 24
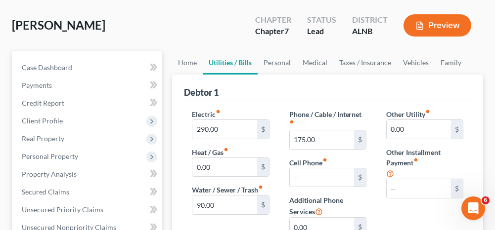
scroll to position [49, 0]
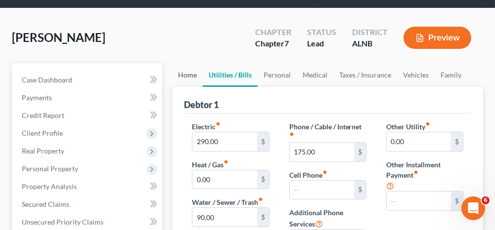
click at [182, 78] on link "Home" at bounding box center [187, 75] width 31 height 24
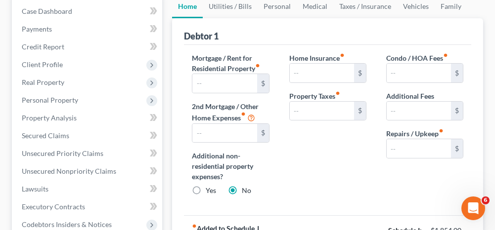
scroll to position [99, 0]
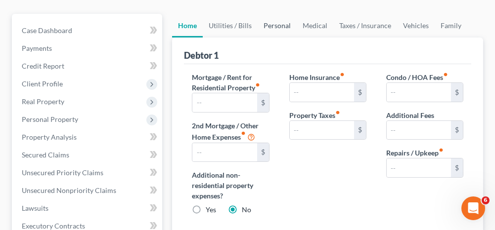
click at [272, 25] on link "Personal" at bounding box center [277, 26] width 39 height 24
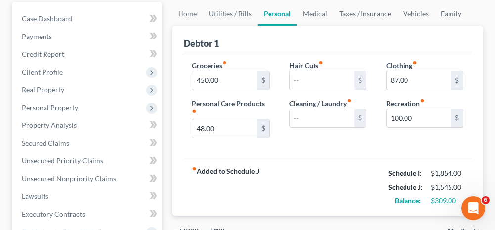
scroll to position [99, 0]
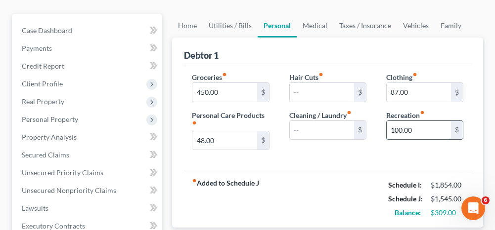
click at [414, 129] on input "100.00" at bounding box center [419, 130] width 64 height 19
type input "150.00"
click at [336, 89] on input "text" at bounding box center [322, 92] width 64 height 19
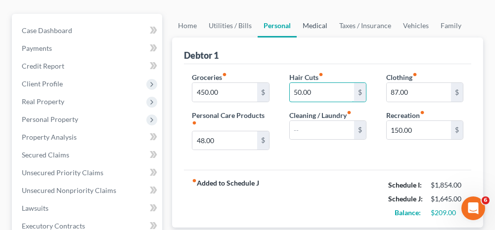
type input "50.00"
click at [318, 23] on link "Medical" at bounding box center [315, 26] width 37 height 24
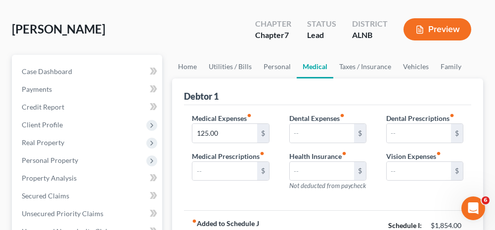
scroll to position [99, 0]
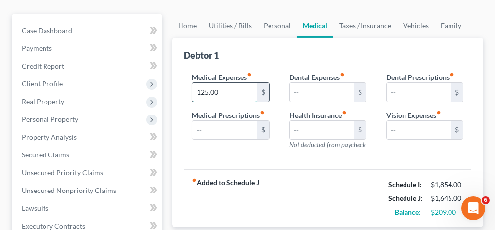
click at [226, 83] on input "125.00" at bounding box center [224, 92] width 64 height 19
type input "175.00"
click at [218, 135] on input "text" at bounding box center [224, 130] width 64 height 19
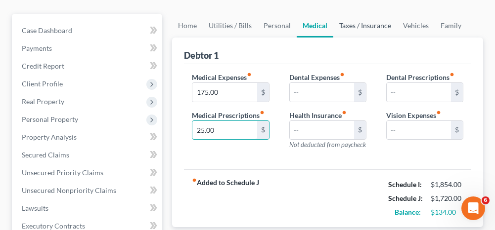
type input "25.00"
click at [350, 23] on link "Taxes / Insurance" at bounding box center [365, 26] width 64 height 24
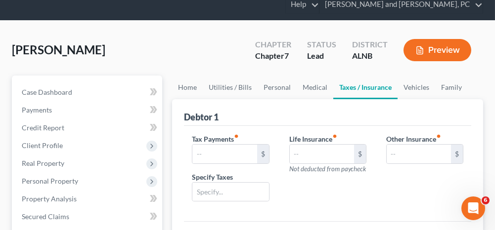
scroll to position [49, 0]
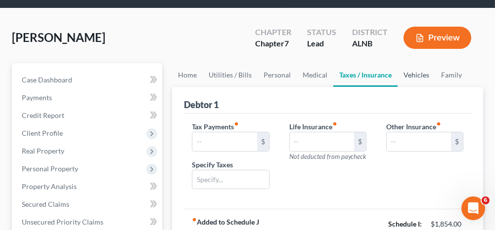
click at [408, 74] on link "Vehicles" at bounding box center [416, 75] width 38 height 24
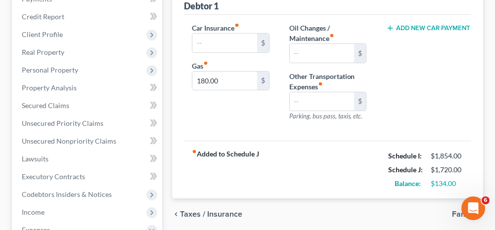
scroll to position [99, 0]
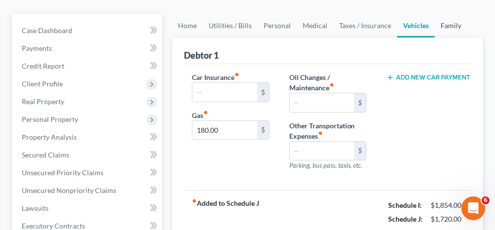
click at [445, 24] on link "Family" at bounding box center [451, 26] width 33 height 24
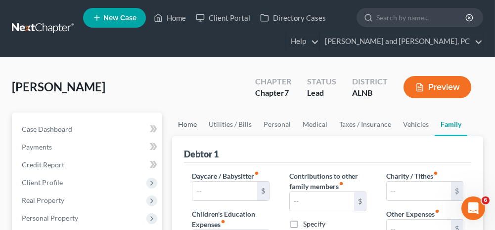
click at [186, 122] on link "Home" at bounding box center [187, 125] width 31 height 24
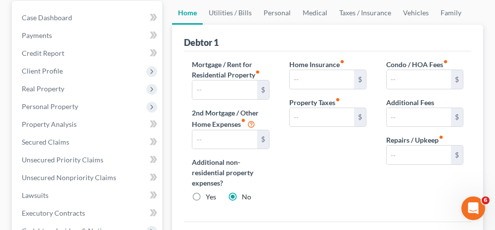
scroll to position [99, 0]
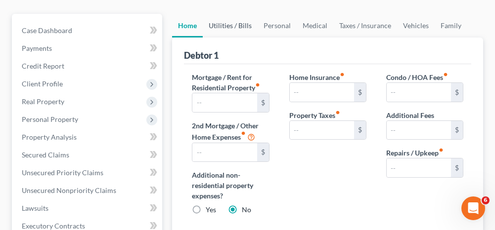
click at [240, 22] on link "Utilities / Bills" at bounding box center [230, 26] width 55 height 24
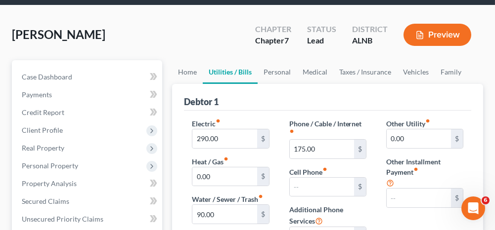
scroll to position [99, 0]
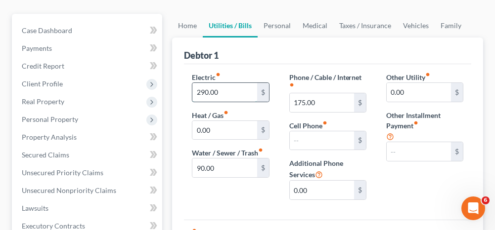
click at [225, 89] on input "290.00" at bounding box center [224, 92] width 64 height 19
type input "315.00"
click at [225, 167] on input "90.00" at bounding box center [224, 168] width 64 height 19
type input "98.00"
click at [288, 26] on link "Personal" at bounding box center [277, 26] width 39 height 24
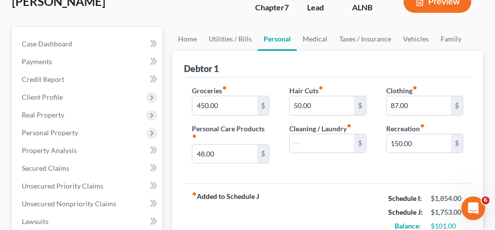
scroll to position [99, 0]
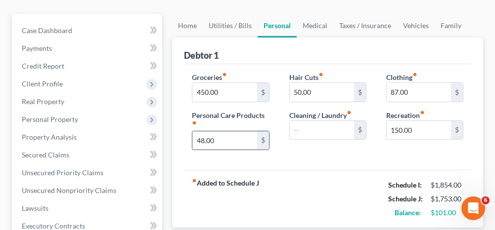
click at [221, 141] on input "48.00" at bounding box center [224, 140] width 64 height 19
click at [225, 86] on input "450.00" at bounding box center [224, 92] width 64 height 19
click at [232, 97] on input "457.00" at bounding box center [224, 92] width 64 height 19
click at [218, 95] on input "457.00" at bounding box center [224, 92] width 64 height 19
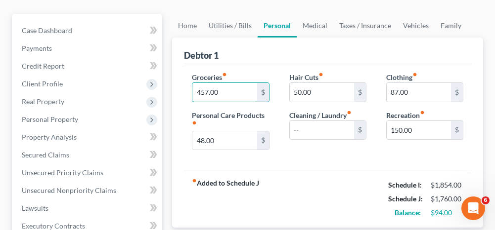
drag, startPoint x: 214, startPoint y: 88, endPoint x: 188, endPoint y: 89, distance: 25.2
click at [188, 89] on div "Groceries fiber_manual_record 457.00 $ Personal Care Products fiber_manual_reco…" at bounding box center [230, 115] width 97 height 87
type input "458.00"
drag, startPoint x: 305, startPoint y: 122, endPoint x: 306, endPoint y: 131, distance: 9.0
click at [305, 122] on input "text" at bounding box center [322, 130] width 64 height 19
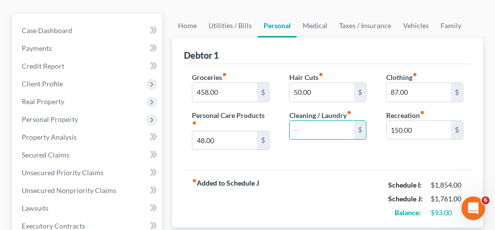
click at [344, 159] on div "Groceries fiber_manual_record 458.00 $ Personal Care Products fiber_manual_reco…" at bounding box center [327, 117] width 287 height 106
drag, startPoint x: 313, startPoint y: 24, endPoint x: 308, endPoint y: 41, distance: 17.5
click at [313, 24] on link "Medical" at bounding box center [315, 26] width 37 height 24
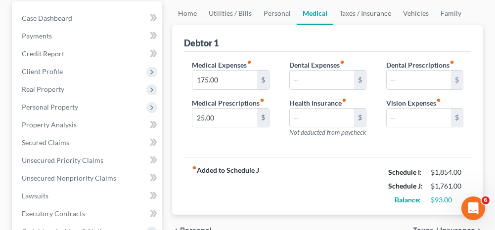
scroll to position [99, 0]
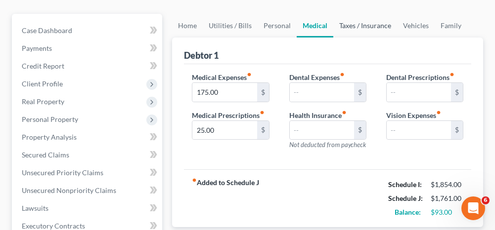
click at [356, 24] on link "Taxes / Insurance" at bounding box center [365, 26] width 64 height 24
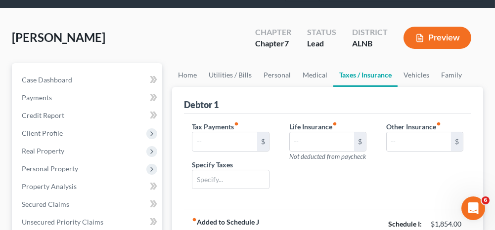
scroll to position [99, 0]
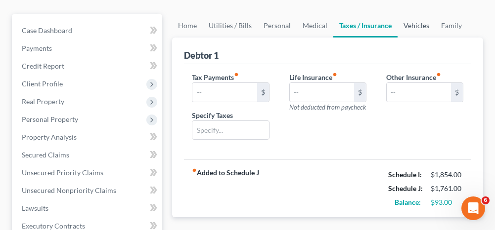
click at [411, 24] on link "Vehicles" at bounding box center [416, 26] width 38 height 24
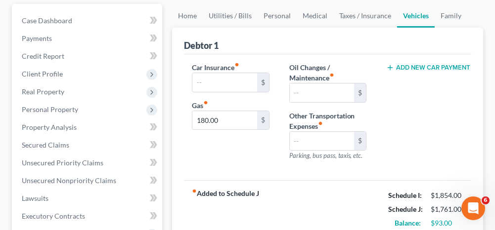
scroll to position [99, 0]
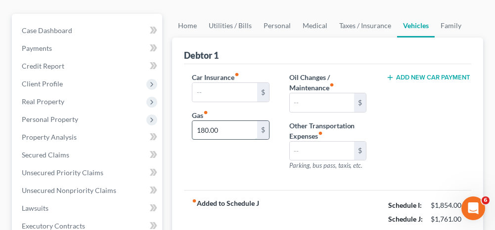
click at [226, 129] on input "180.00" at bounding box center [224, 130] width 64 height 19
type input "210.00"
click at [321, 25] on link "Medical" at bounding box center [315, 26] width 37 height 24
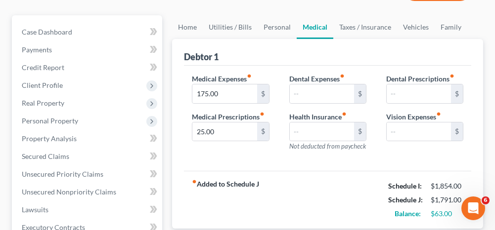
scroll to position [99, 0]
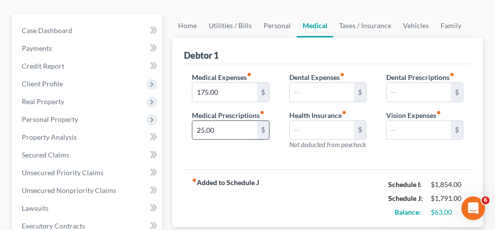
click at [214, 130] on input "25.00" at bounding box center [224, 130] width 64 height 19
type input "45.00"
click at [316, 133] on input "text" at bounding box center [322, 130] width 64 height 19
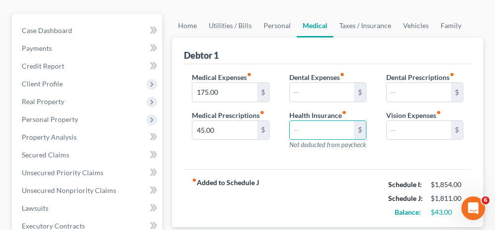
click at [295, 208] on div "fiber_manual_record Added to Schedule J Schedule I: $1,854.00 Schedule J: $1,81…" at bounding box center [327, 199] width 287 height 58
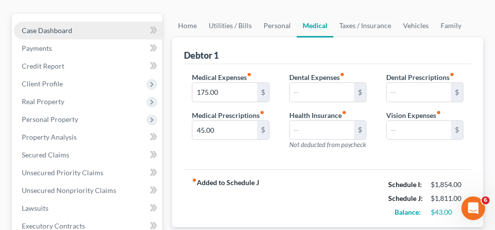
click at [71, 32] on span "Case Dashboard" at bounding box center [47, 30] width 50 height 8
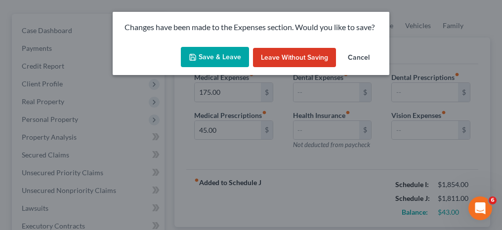
click at [188, 60] on button "Save & Leave" at bounding box center [215, 57] width 68 height 21
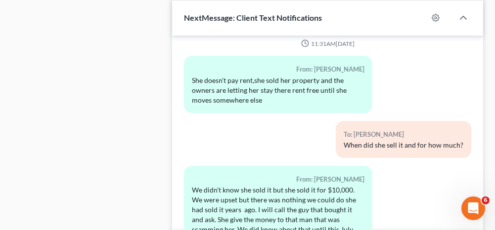
scroll to position [840, 0]
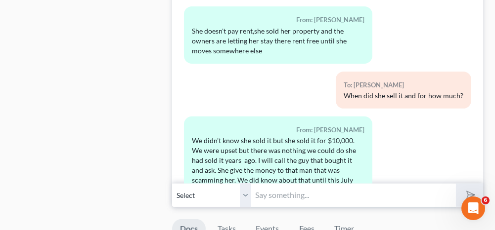
click at [272, 187] on input "text" at bounding box center [353, 195] width 204 height 24
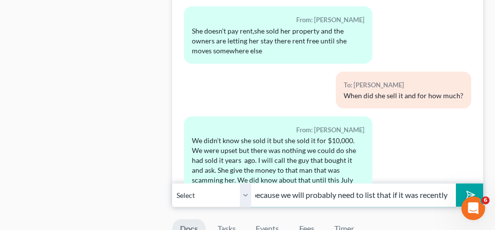
scroll to position [0, 126]
drag, startPoint x: 450, startPoint y: 188, endPoint x: 392, endPoint y: 185, distance: 58.4
click at [392, 185] on input "Okay let me know when she sold it because we will probably need to list that if…" at bounding box center [353, 195] width 204 height 24
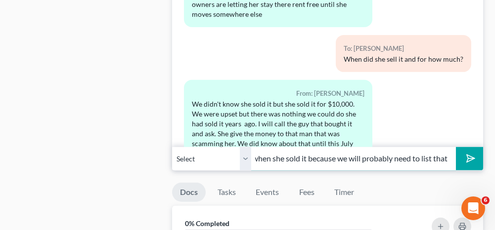
scroll to position [890, 0]
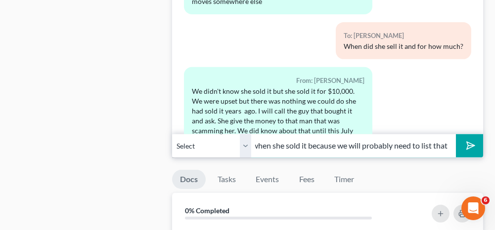
type input "Okay let me know when she sold it because we will probably need to list that"
drag, startPoint x: 244, startPoint y: 139, endPoint x: 239, endPoint y: 152, distance: 14.1
click at [244, 139] on select "Select [PHONE_NUMBER] - [PERSON_NAME] [PHONE_NUMBER] - [PERSON_NAME]" at bounding box center [211, 146] width 79 height 24
select select "1"
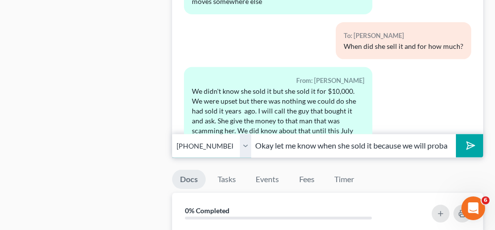
click at [172, 134] on select "Select [PHONE_NUMBER] - [PERSON_NAME] [PHONE_NUMBER] - [PERSON_NAME]" at bounding box center [211, 146] width 79 height 24
click at [469, 139] on icon "submit" at bounding box center [469, 146] width 14 height 14
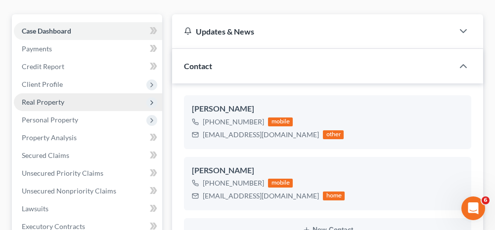
scroll to position [99, 0]
drag, startPoint x: 56, startPoint y: 85, endPoint x: 60, endPoint y: 101, distance: 16.8
click at [56, 85] on span "Client Profile" at bounding box center [42, 84] width 41 height 8
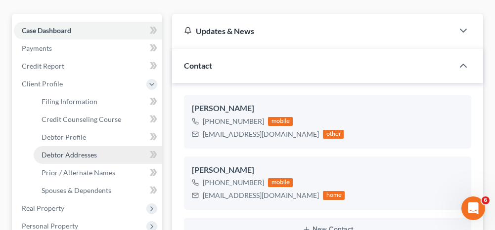
click at [75, 152] on span "Debtor Addresses" at bounding box center [69, 155] width 55 height 8
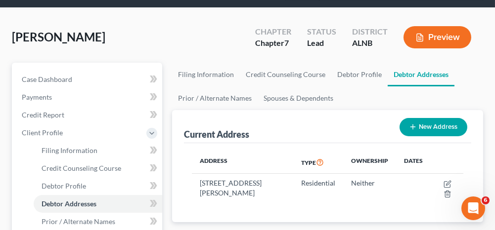
scroll to position [99, 0]
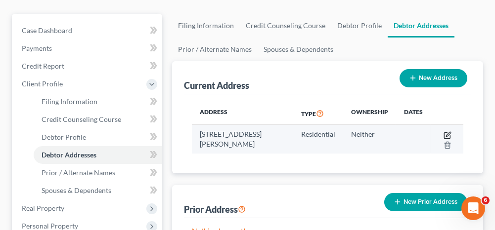
click at [445, 133] on icon "button" at bounding box center [447, 135] width 8 height 8
select select "0"
select select "13"
select select "0"
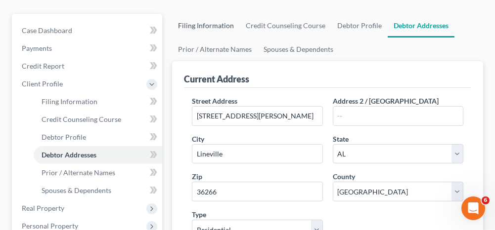
click at [190, 23] on link "Filing Information" at bounding box center [206, 26] width 68 height 24
select select "1"
select select "0"
select select "1"
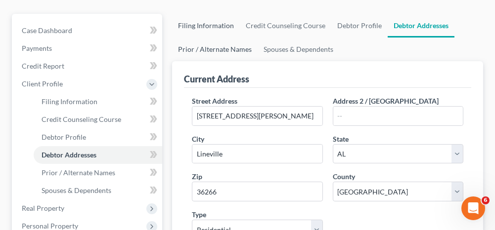
select select "1"
select select "0"
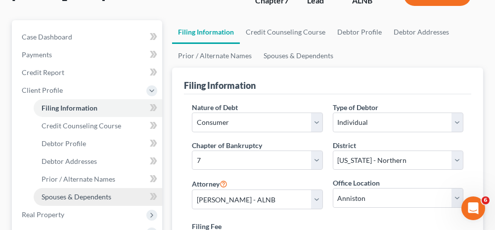
scroll to position [99, 0]
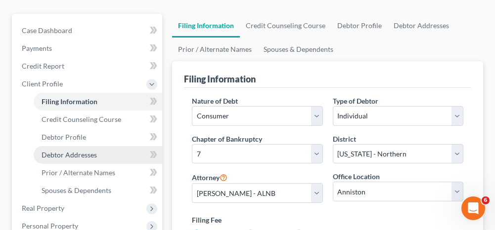
click at [76, 152] on span "Debtor Addresses" at bounding box center [69, 155] width 55 height 8
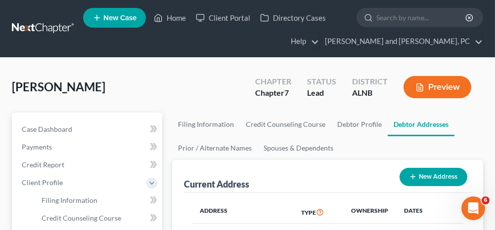
scroll to position [49, 0]
